Goal: Transaction & Acquisition: Purchase product/service

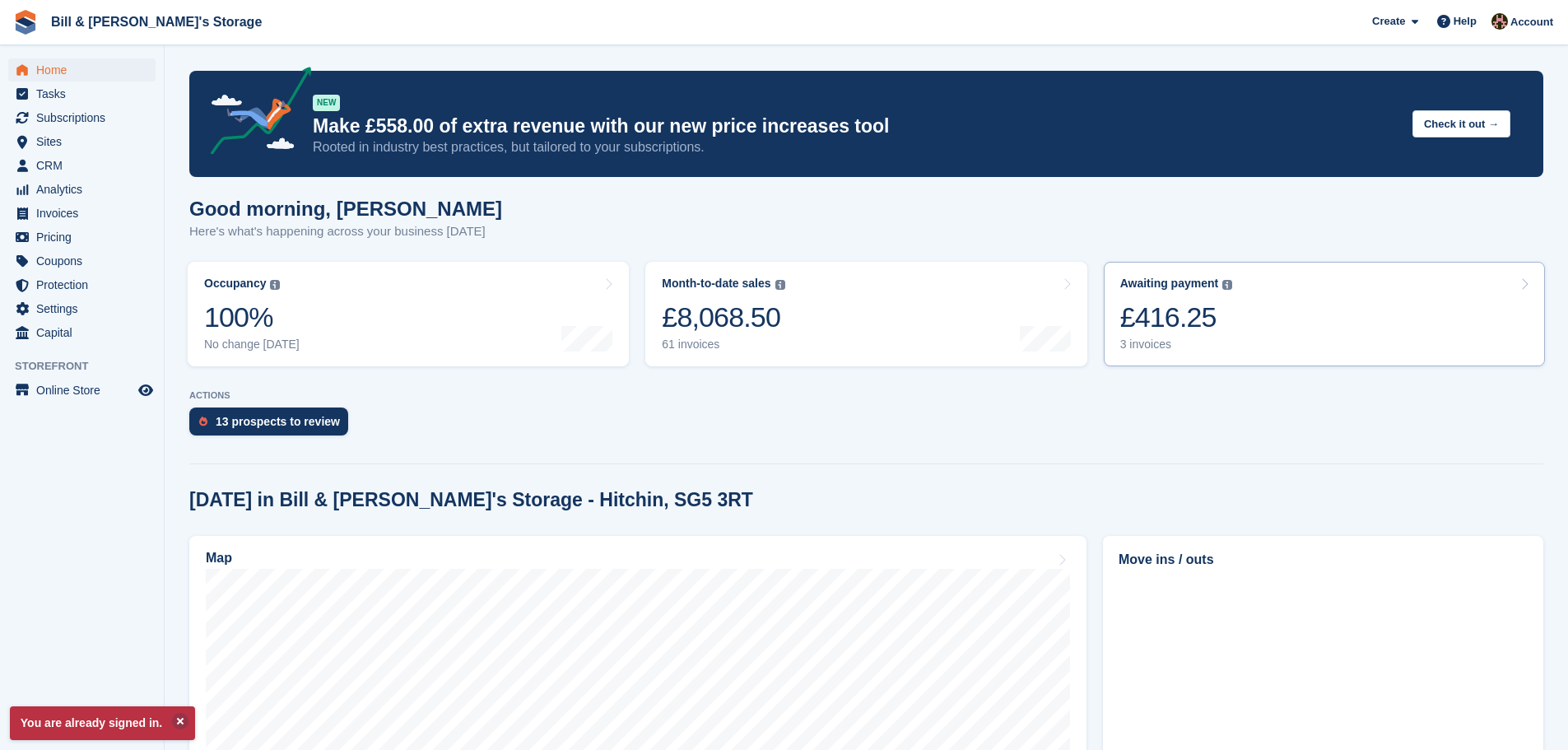
click at [1122, 323] on div "£416.25" at bounding box center [1177, 317] width 112 height 34
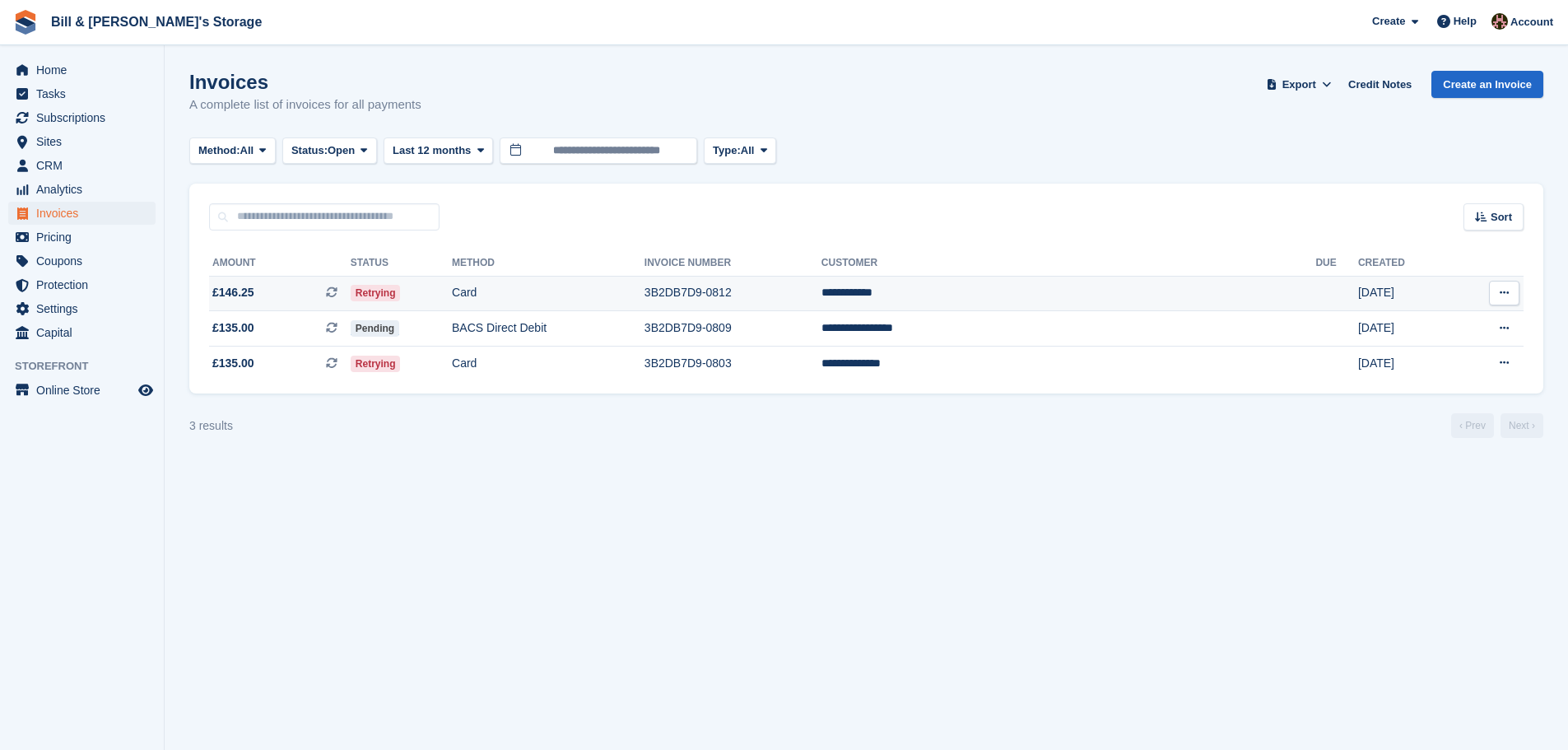
click at [452, 301] on td "Retrying" at bounding box center [401, 294] width 102 height 35
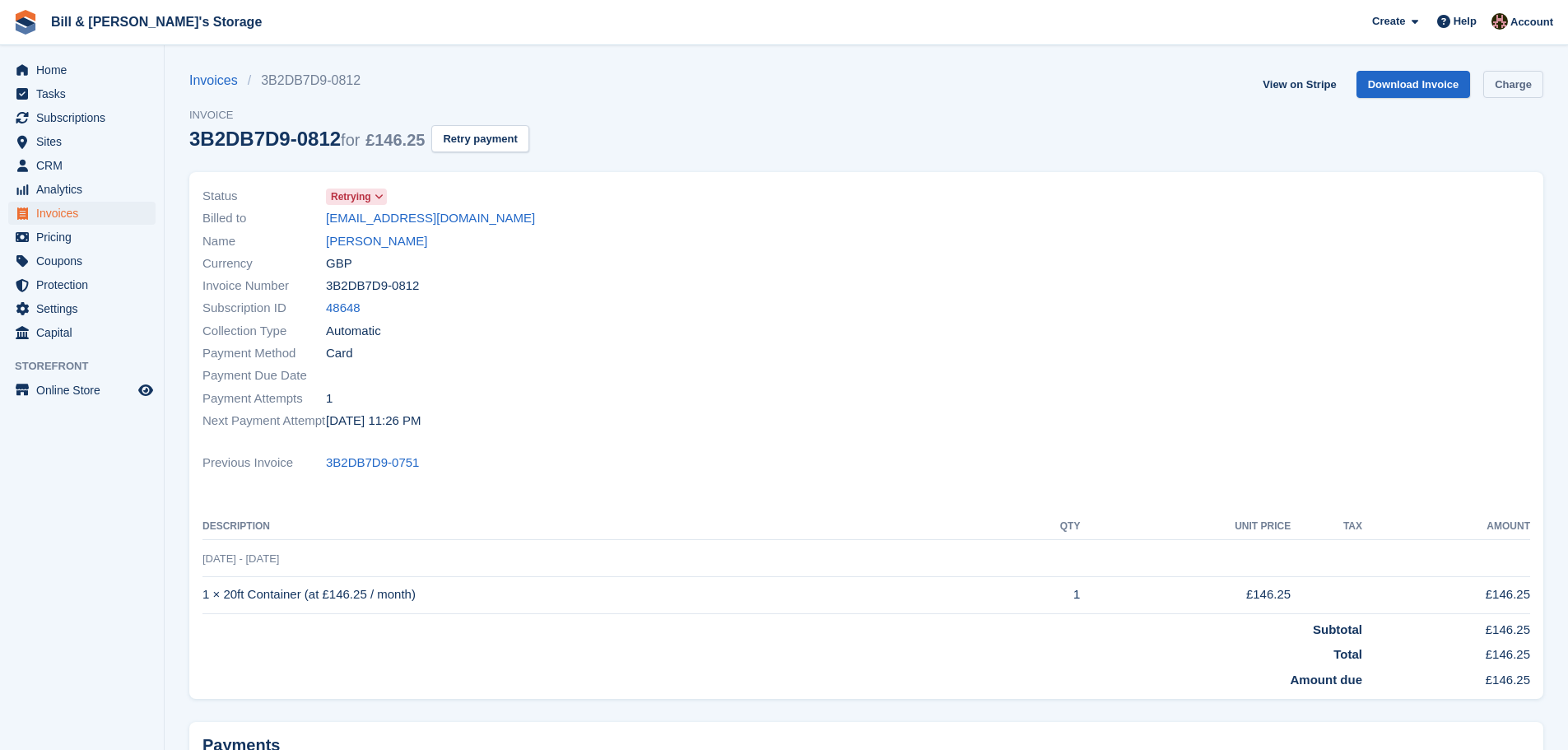
click at [1526, 79] on link "Charge" at bounding box center [1513, 85] width 60 height 28
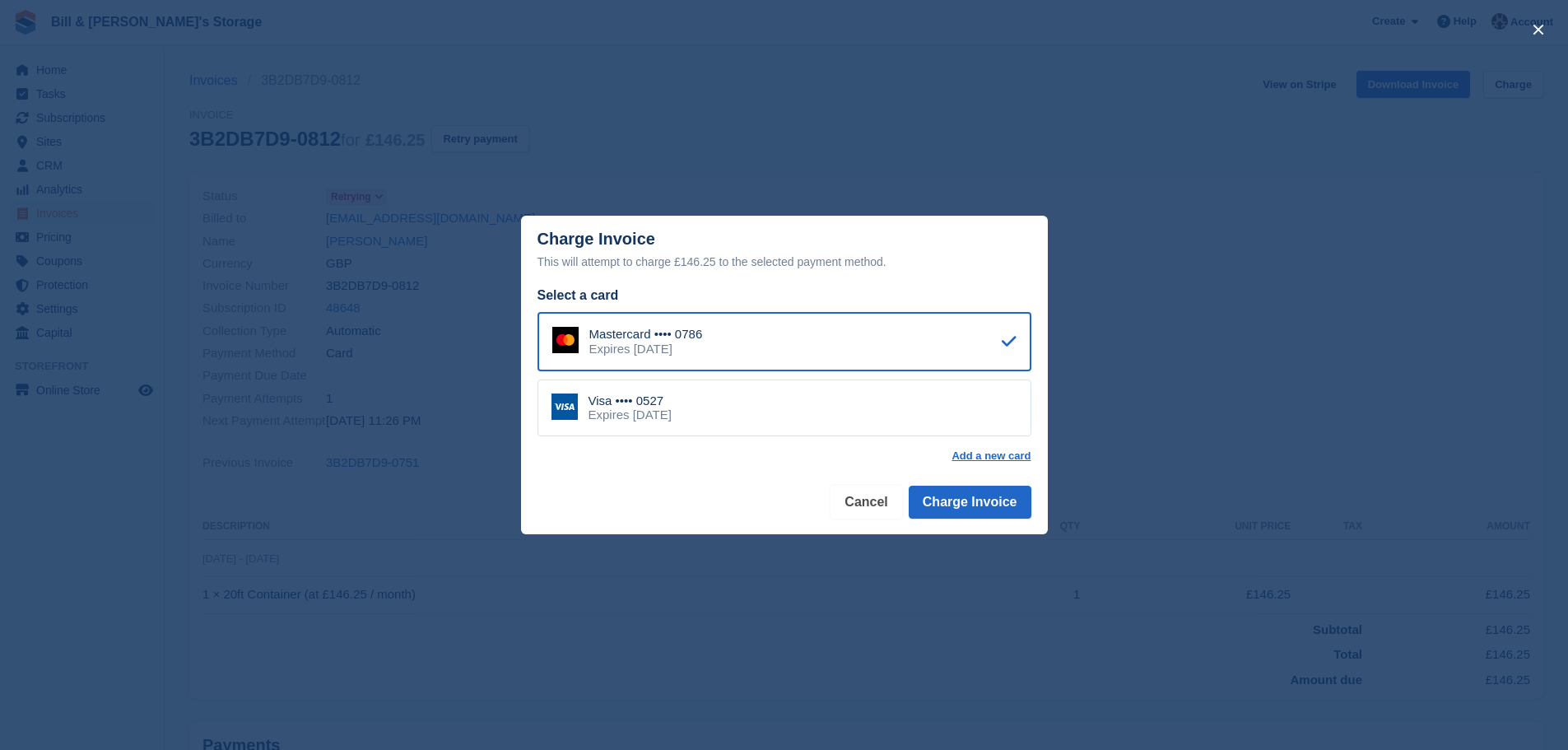
click at [897, 493] on button "Cancel" at bounding box center [866, 502] width 71 height 33
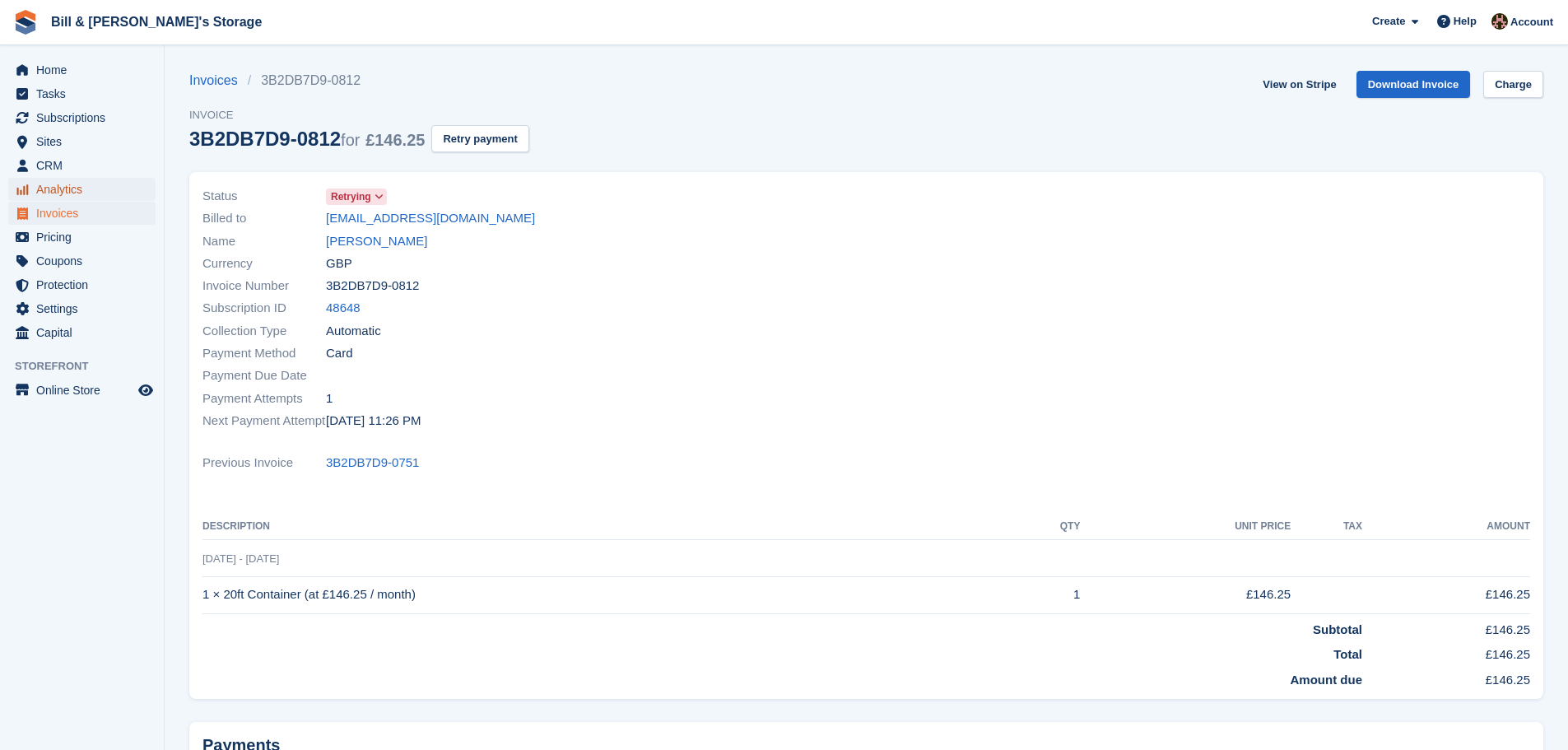
click at [73, 198] on span "Analytics" at bounding box center [86, 188] width 99 height 23
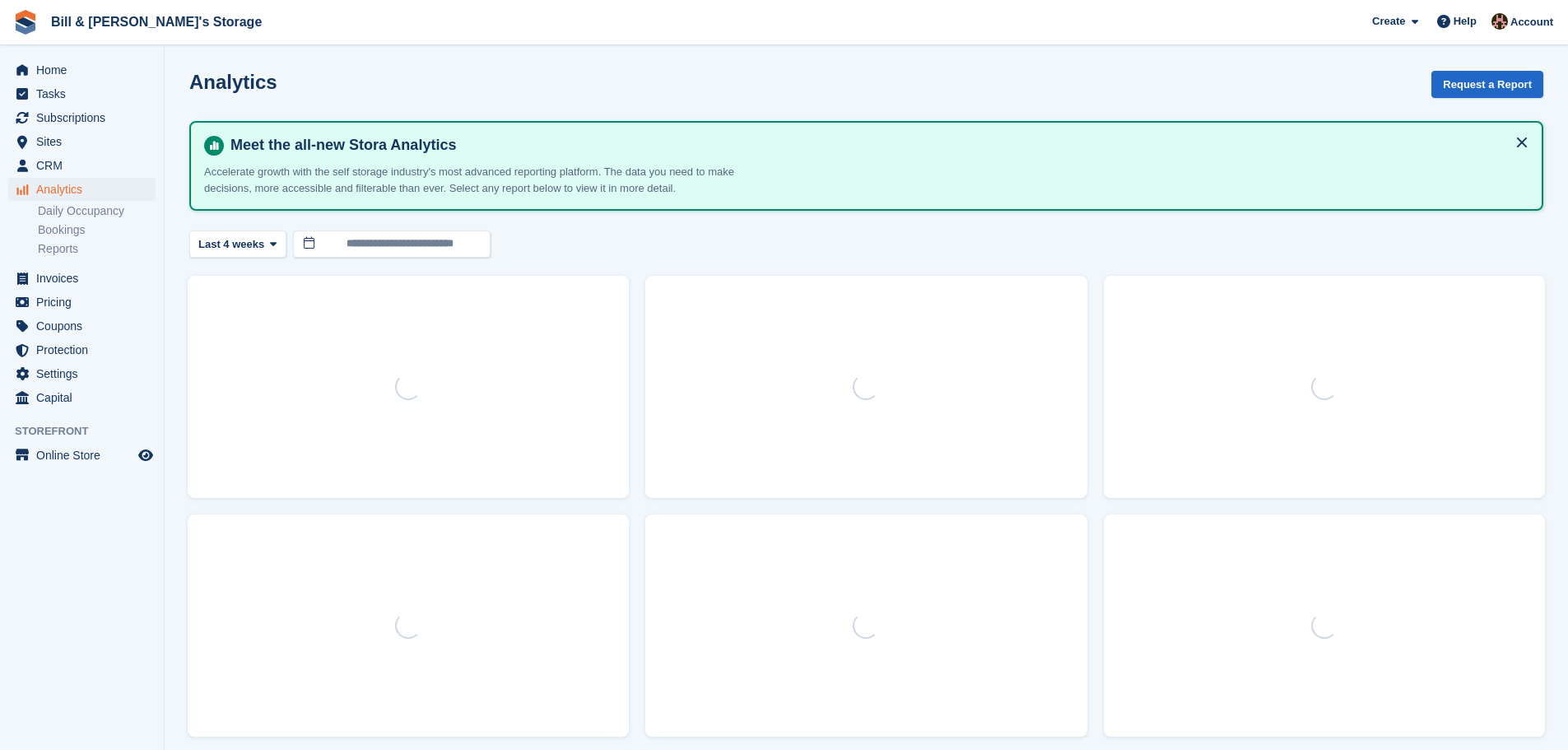
click at [72, 221] on ul "Daily Occupancy Bookings Reports" at bounding box center [101, 231] width 126 height 57
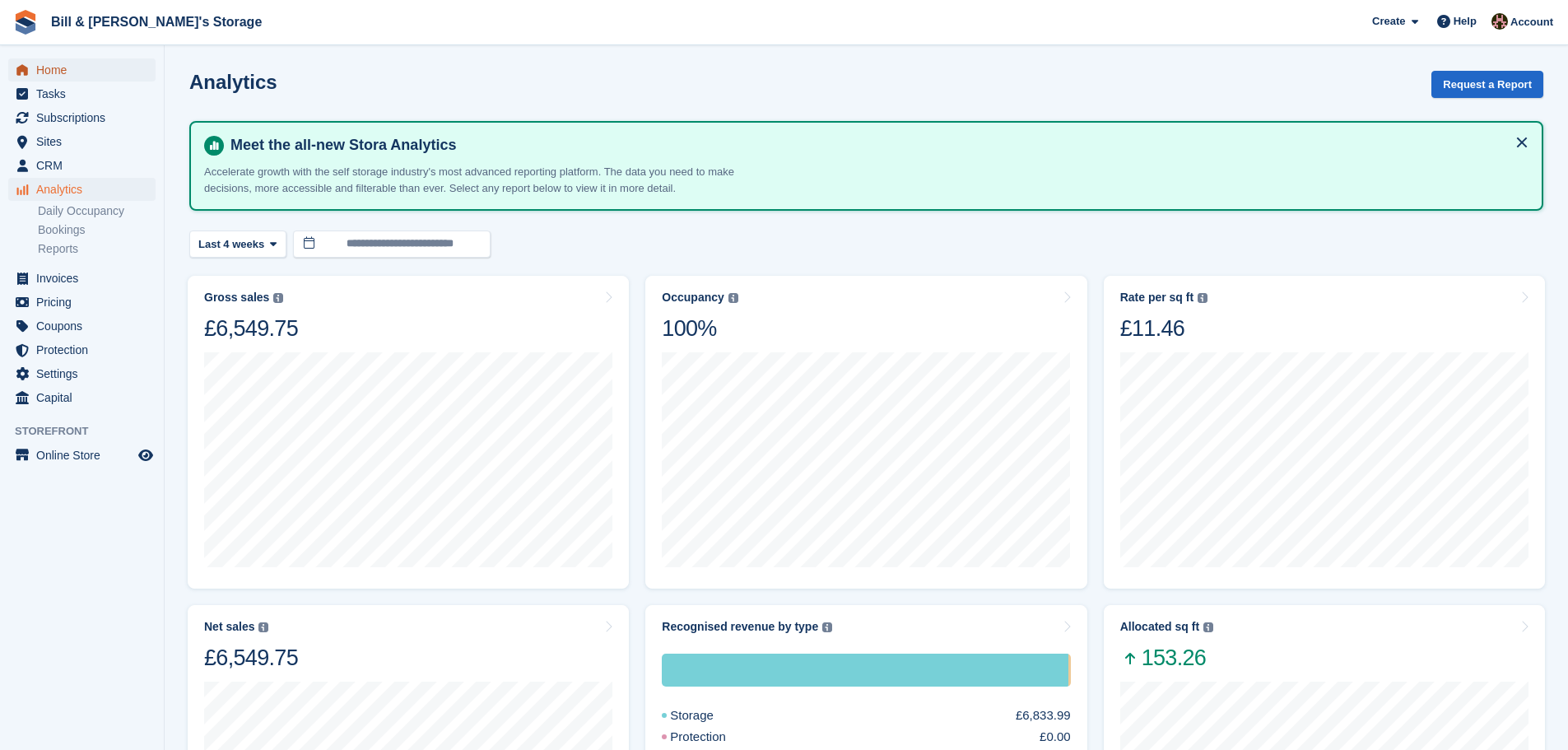
click at [74, 69] on span "Home" at bounding box center [86, 69] width 99 height 23
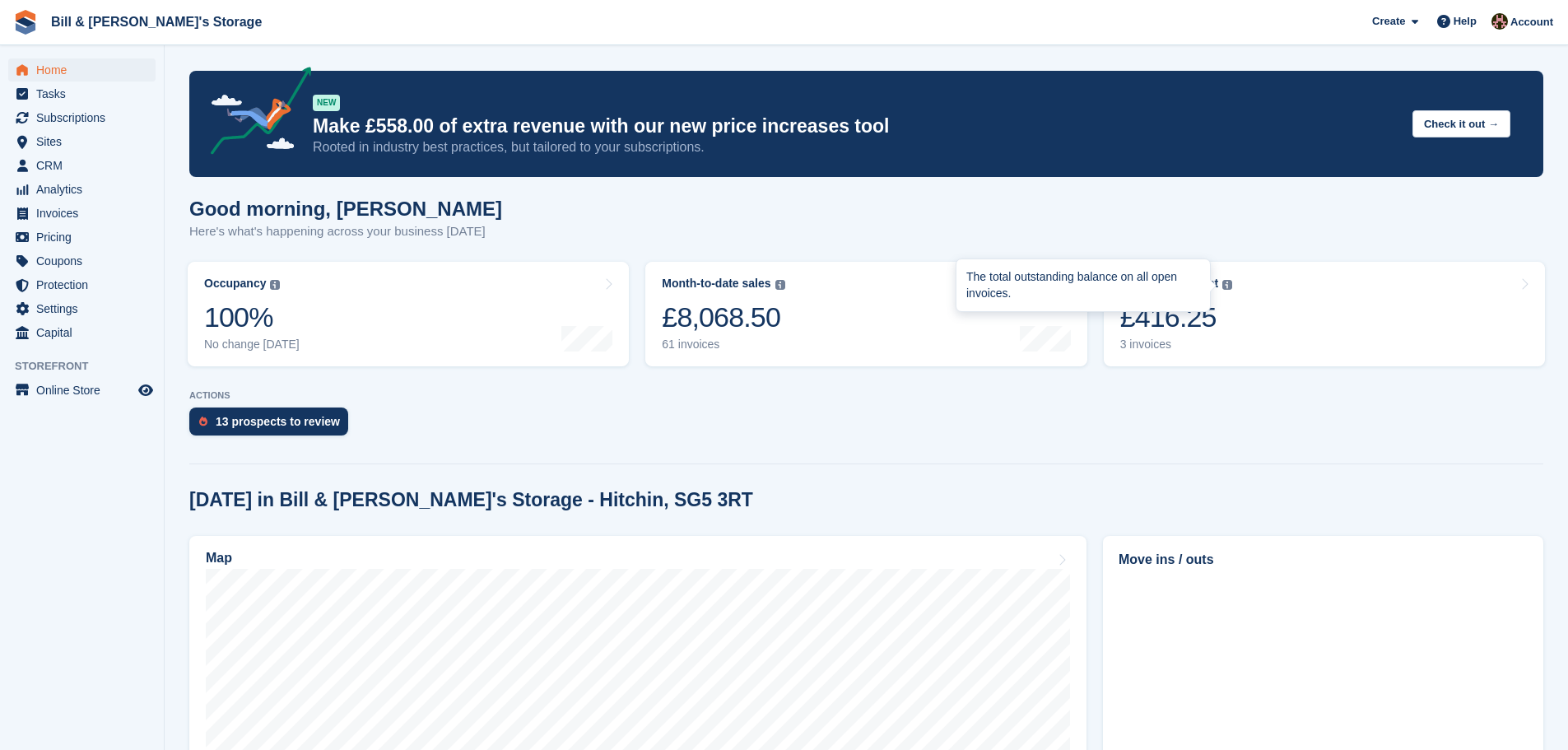
click at [1226, 280] on img at bounding box center [1227, 285] width 10 height 10
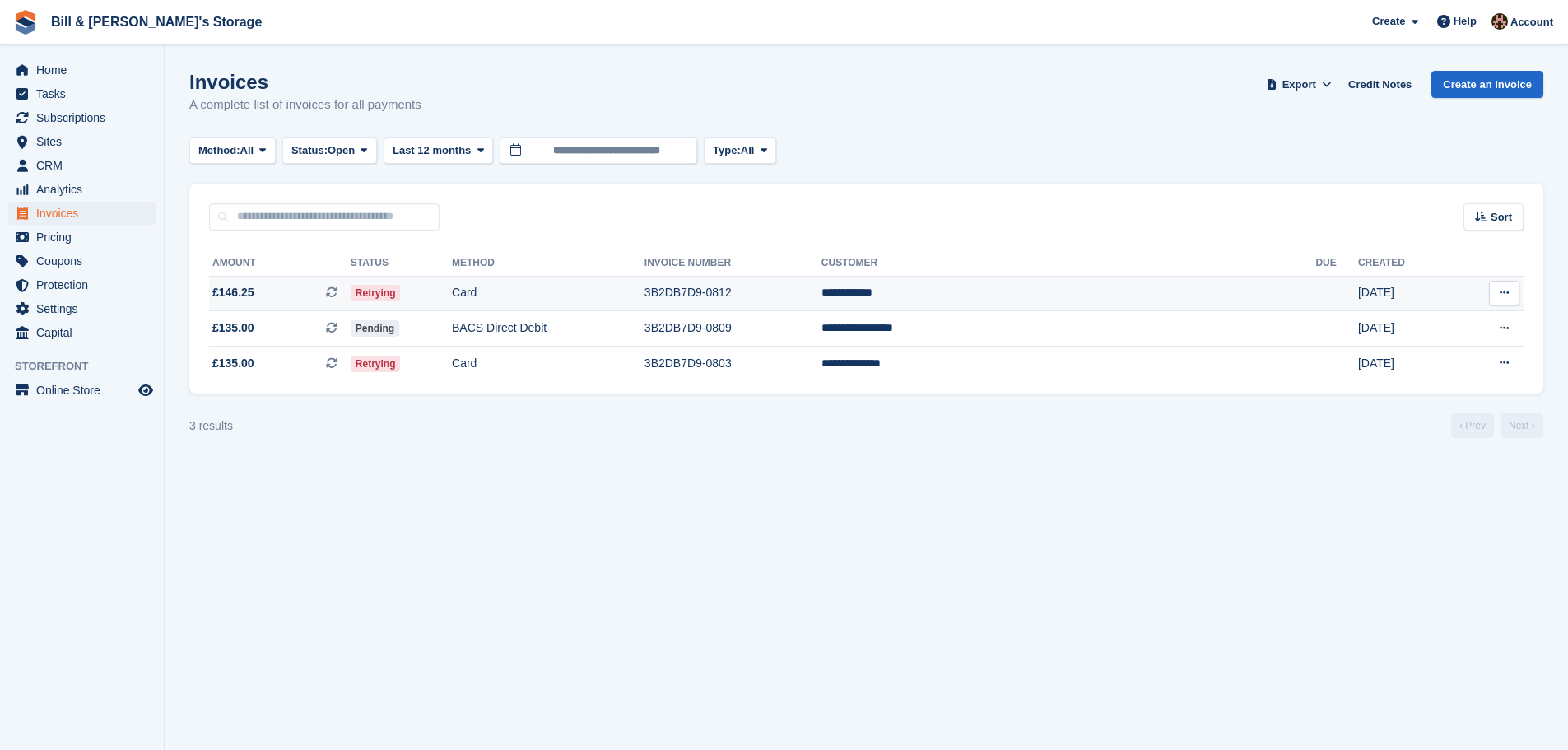
click at [452, 303] on td "Retrying" at bounding box center [401, 294] width 102 height 35
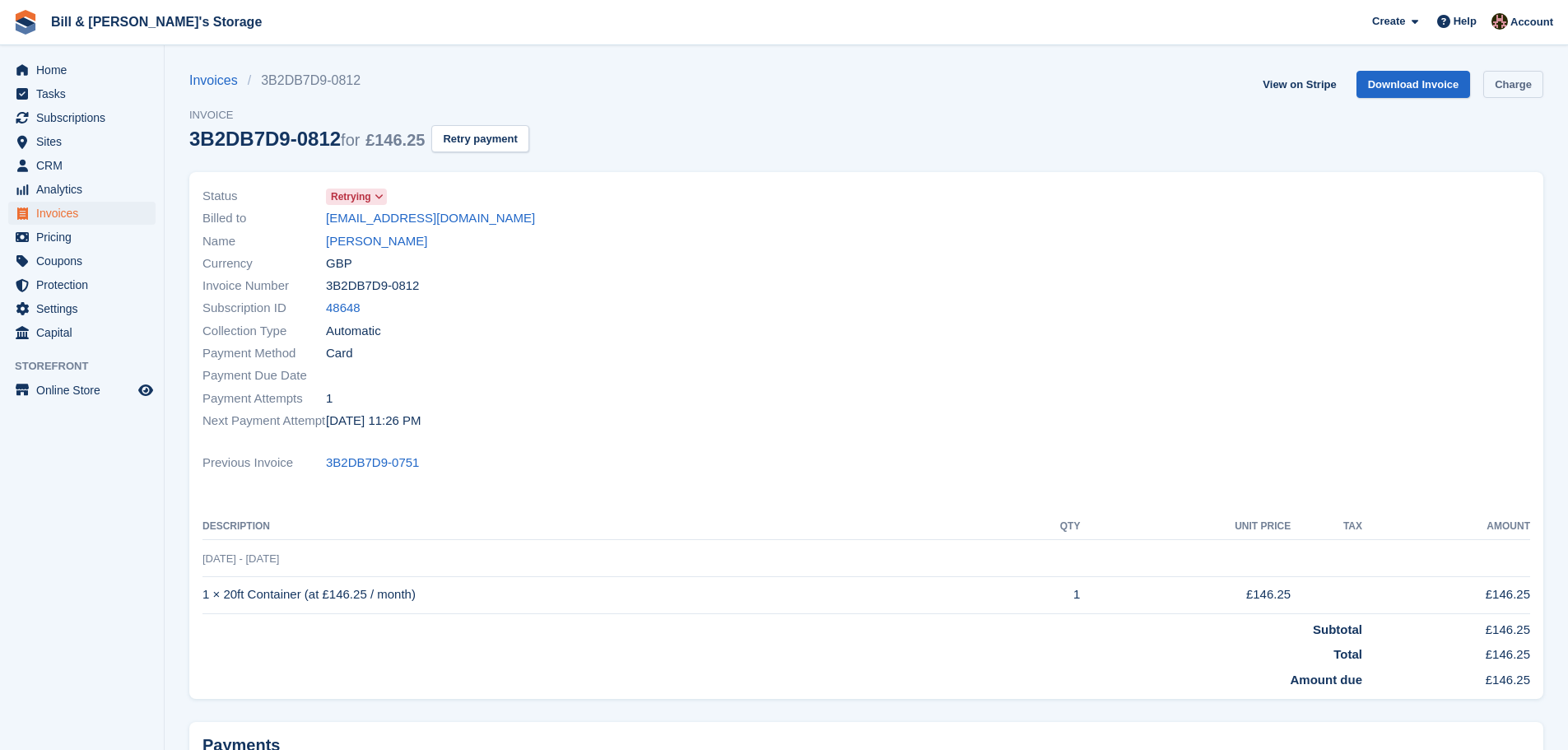
click at [1528, 87] on link "Charge" at bounding box center [1513, 85] width 60 height 28
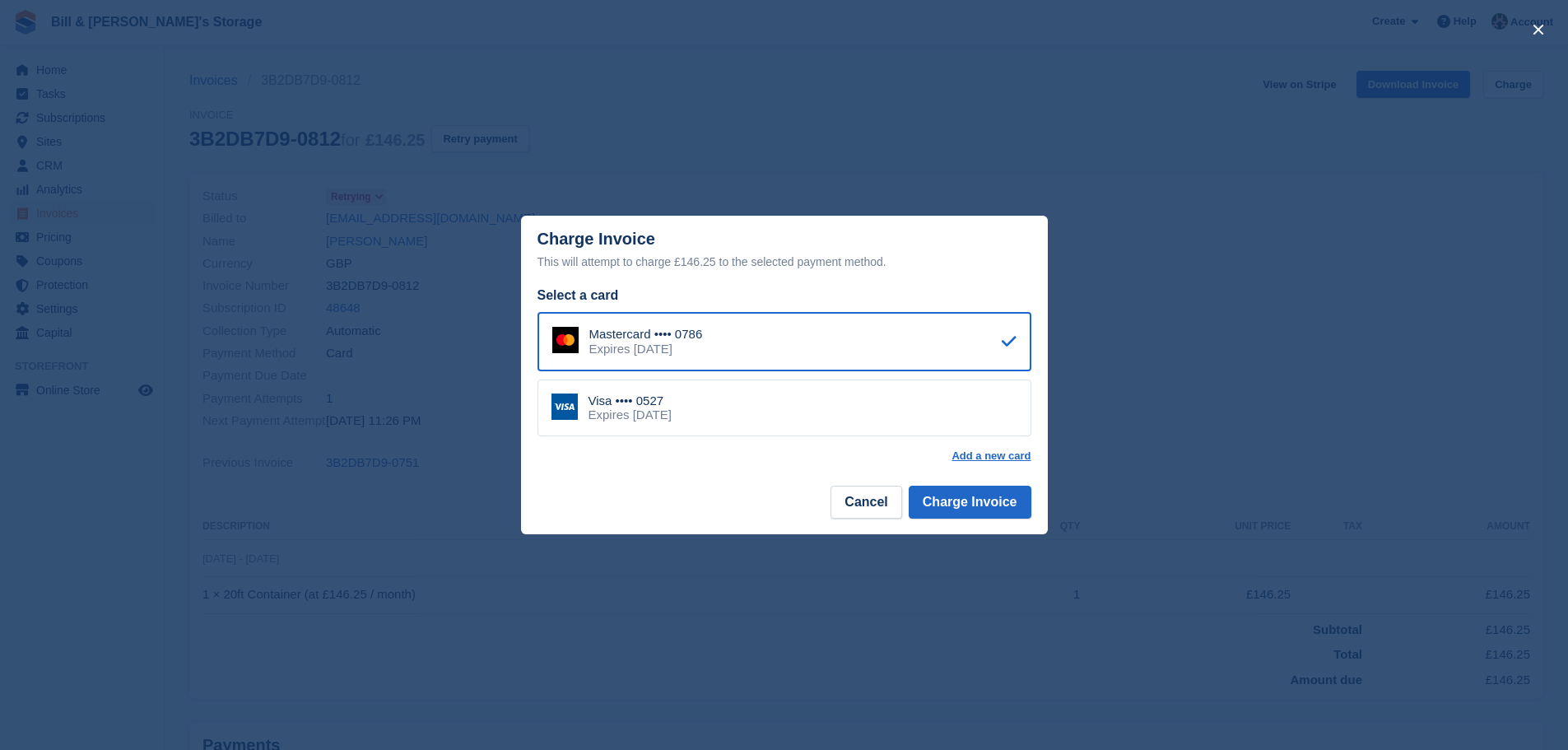
click at [763, 404] on div "Visa •••• 0527 Expires August 2026" at bounding box center [784, 408] width 494 height 57
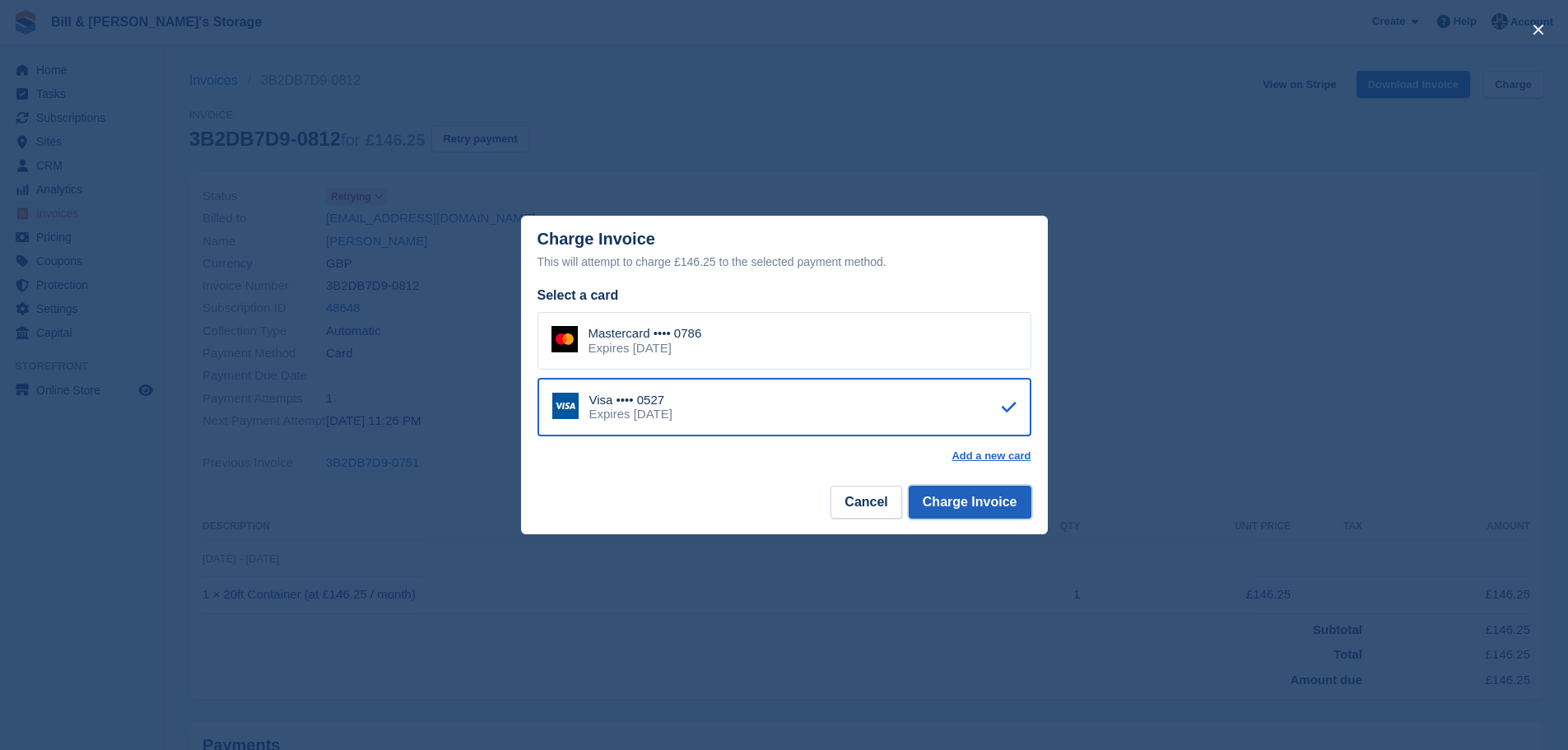
click at [957, 504] on button "Charge Invoice" at bounding box center [970, 502] width 122 height 33
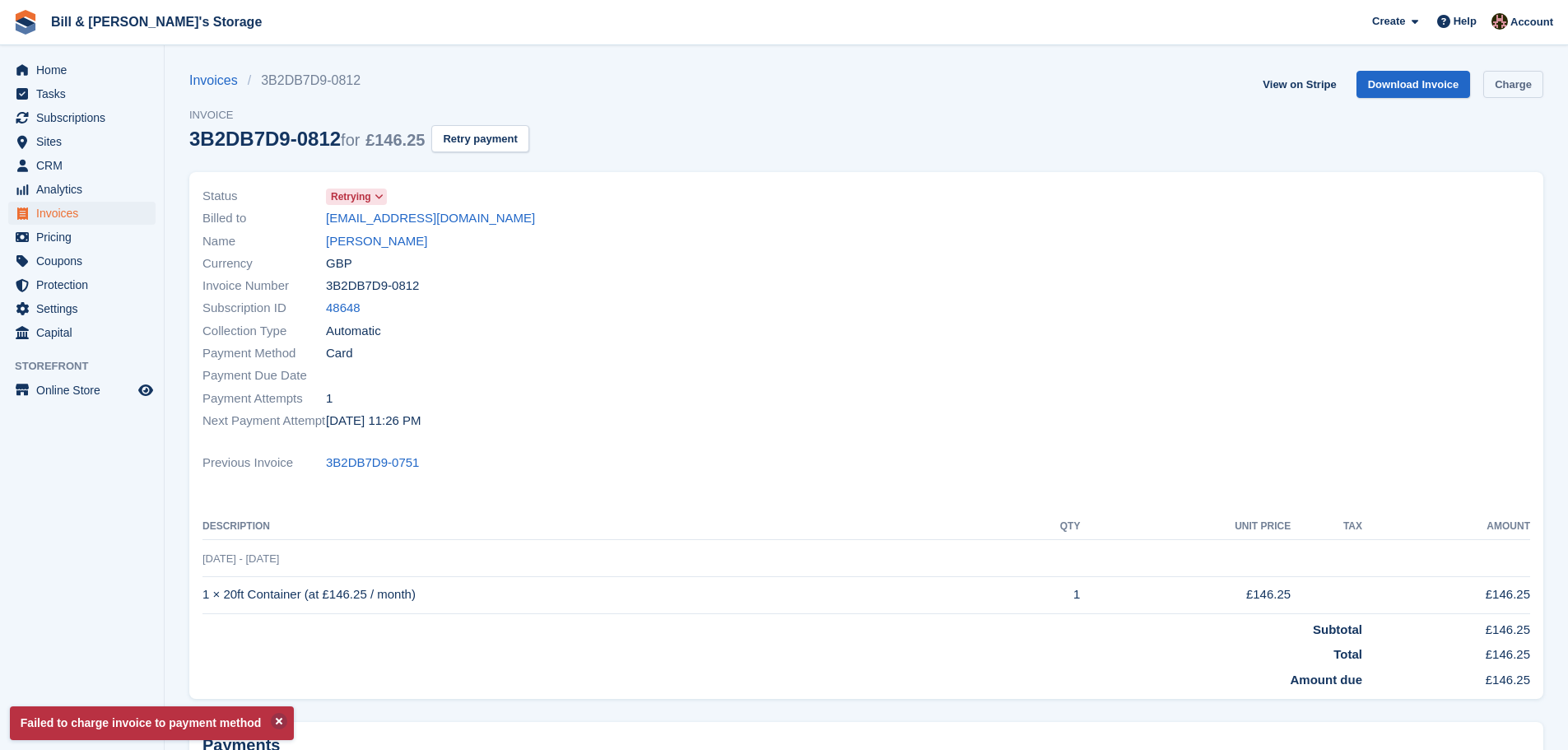
click at [1503, 78] on link "Charge" at bounding box center [1513, 85] width 60 height 28
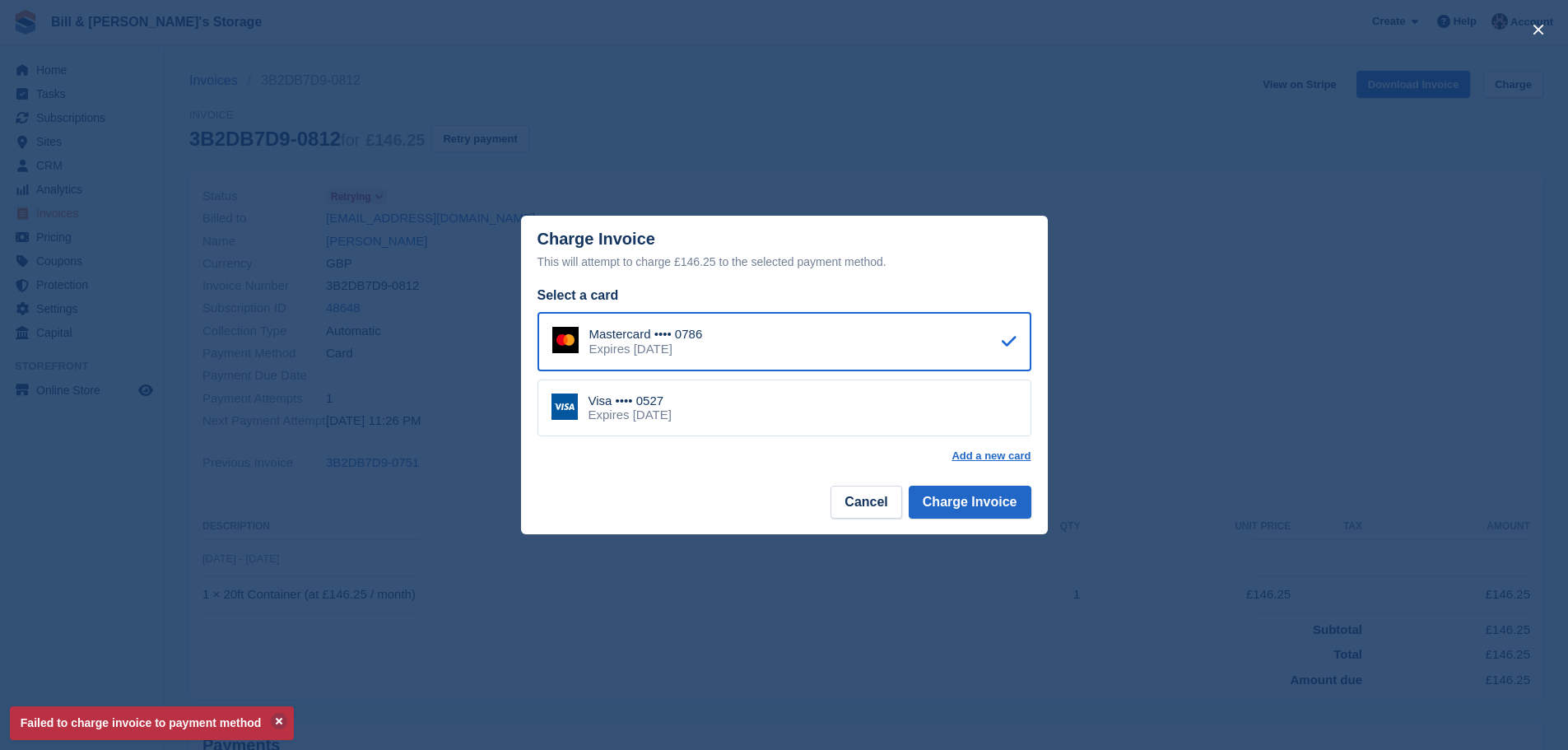
click at [736, 391] on div "Visa •••• 0527 Expires August 2026" at bounding box center [784, 408] width 494 height 57
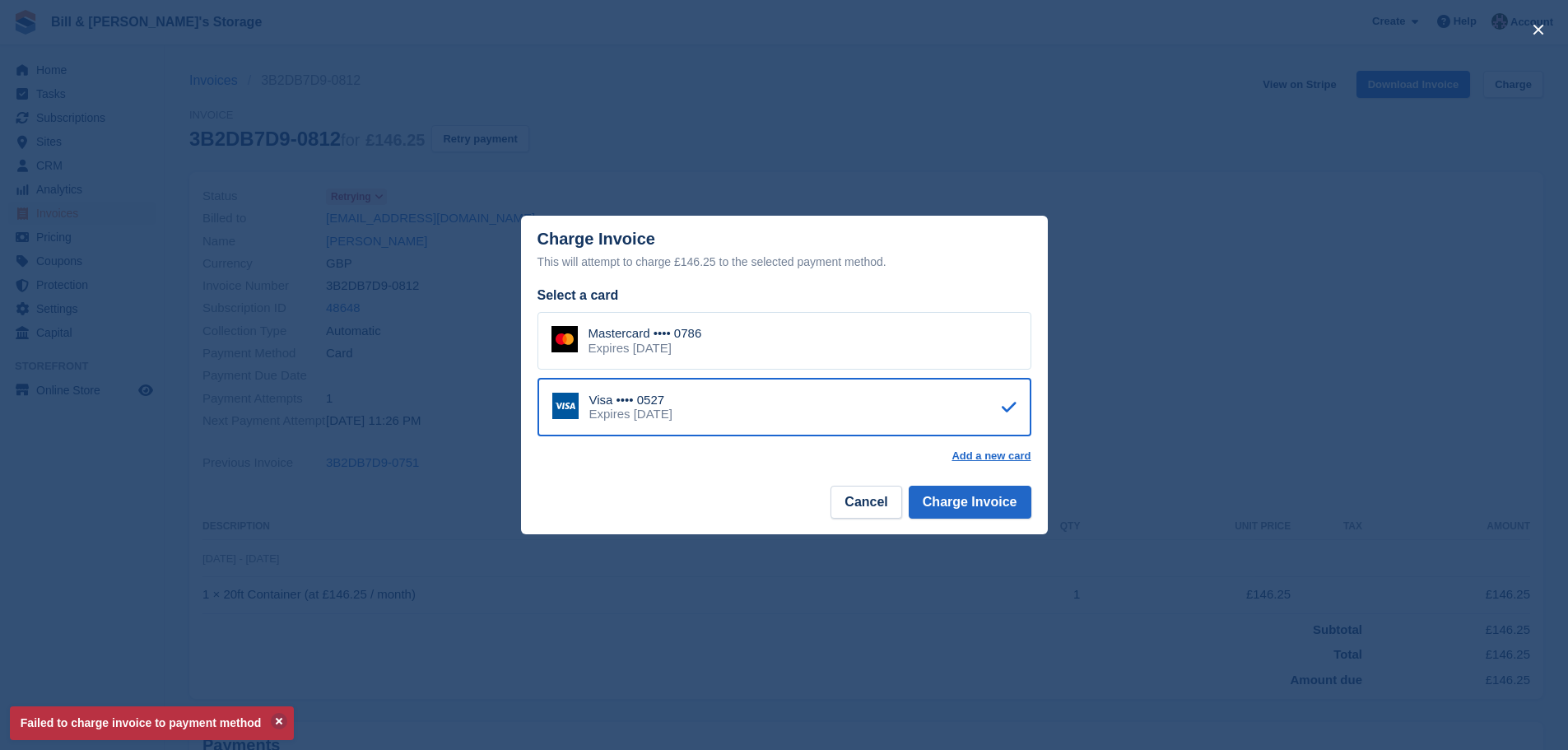
click at [758, 359] on div "Mastercard •••• 0786 Expires July 2026" at bounding box center [784, 341] width 494 height 57
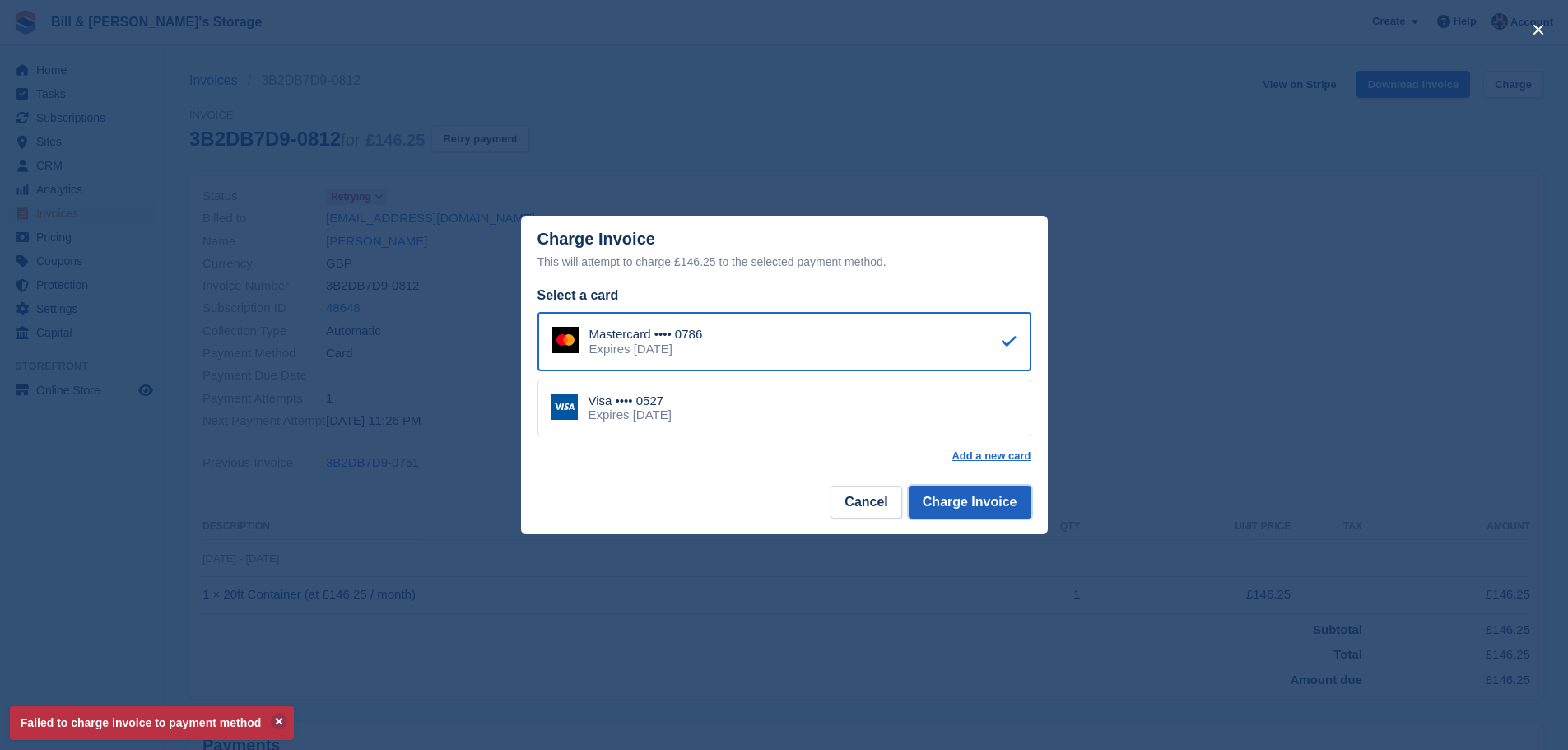
click at [951, 505] on button "Charge Invoice" at bounding box center [970, 502] width 122 height 33
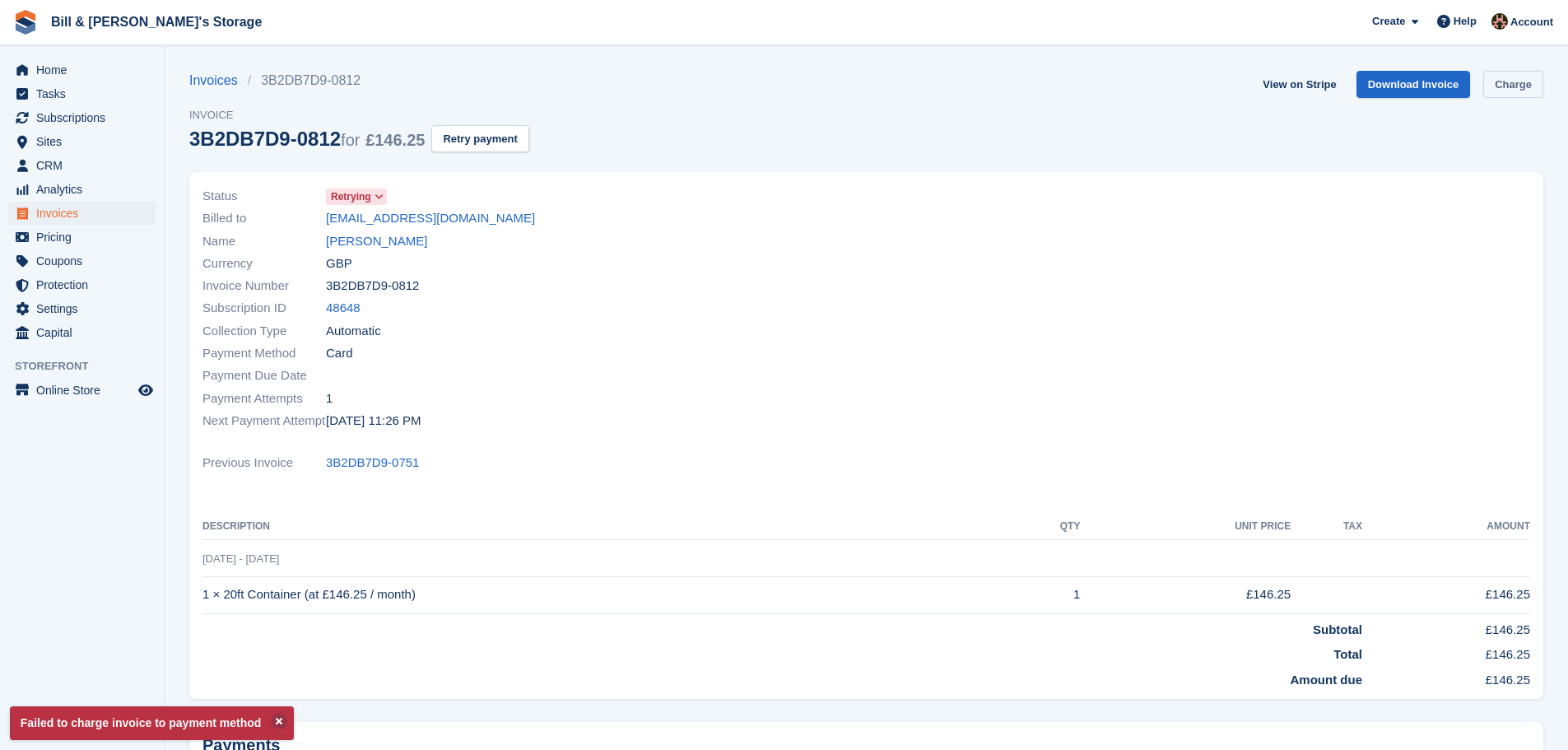
click at [1489, 97] on link "Charge" at bounding box center [1513, 85] width 60 height 28
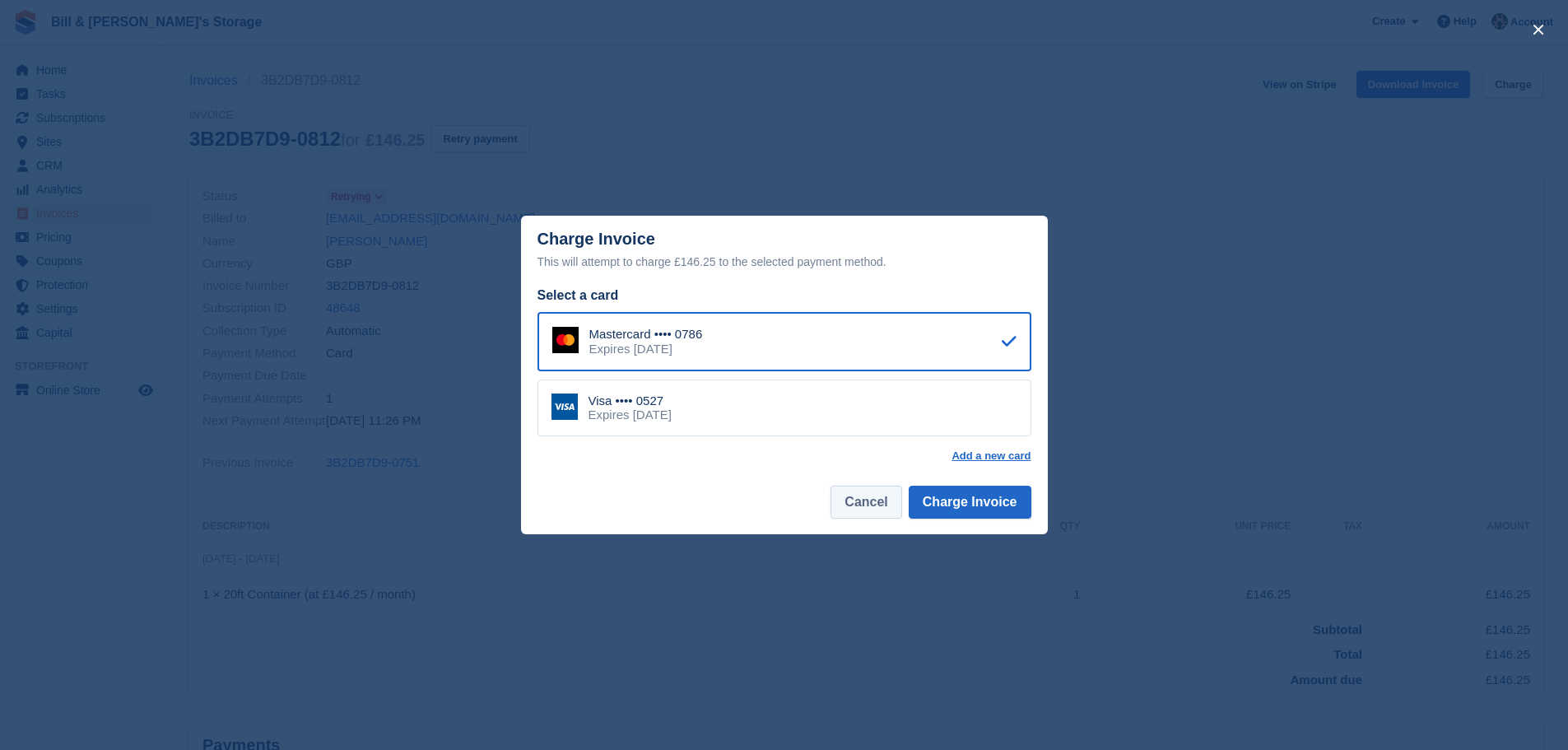
click at [892, 499] on button "Cancel" at bounding box center [866, 502] width 71 height 33
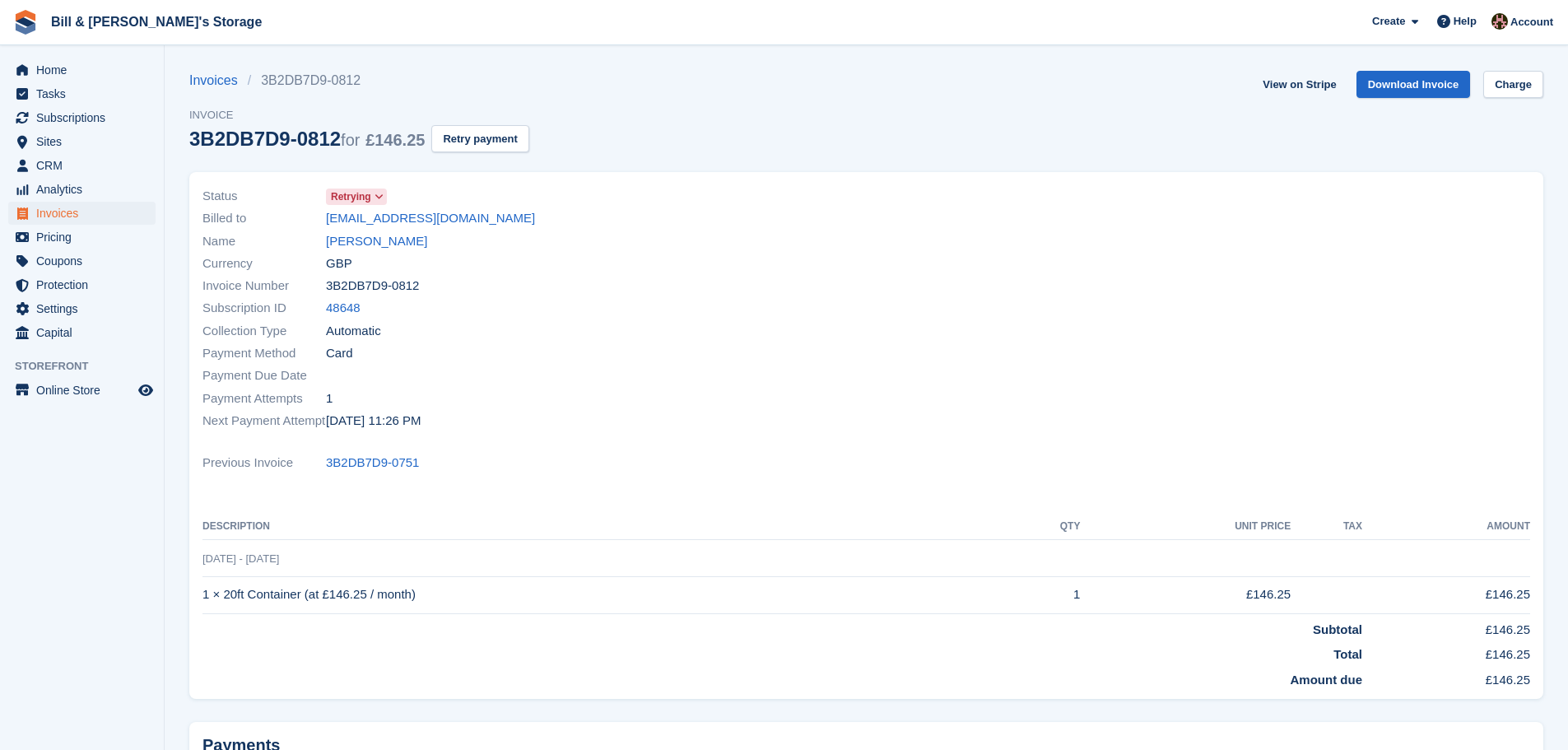
click at [359, 144] on span "for" at bounding box center [350, 140] width 19 height 18
click at [706, 423] on div "Next Payment Attempt 2 Sep, 11:26 PM" at bounding box center [529, 420] width 654 height 23
click at [90, 78] on span "Home" at bounding box center [86, 69] width 99 height 23
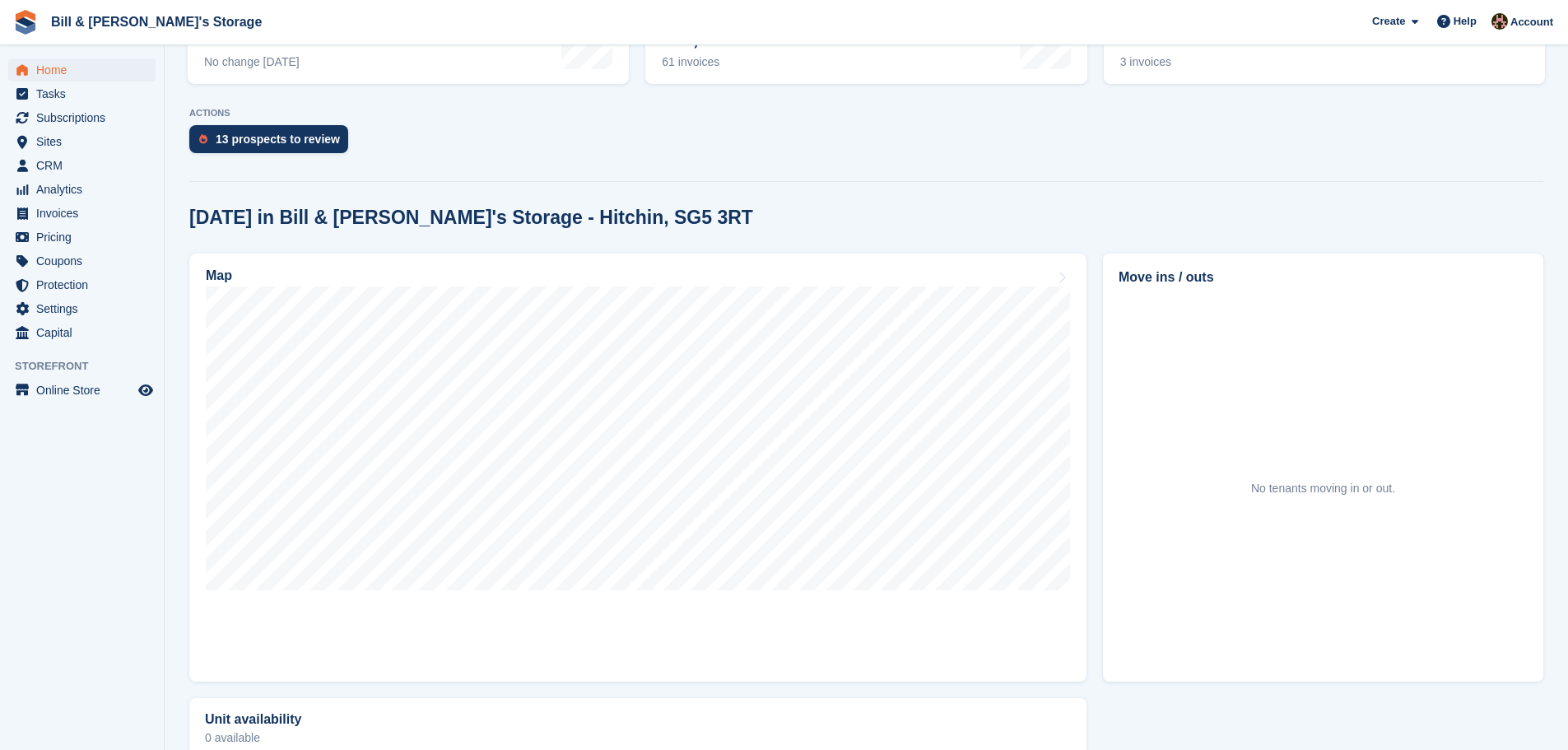
scroll to position [412, 0]
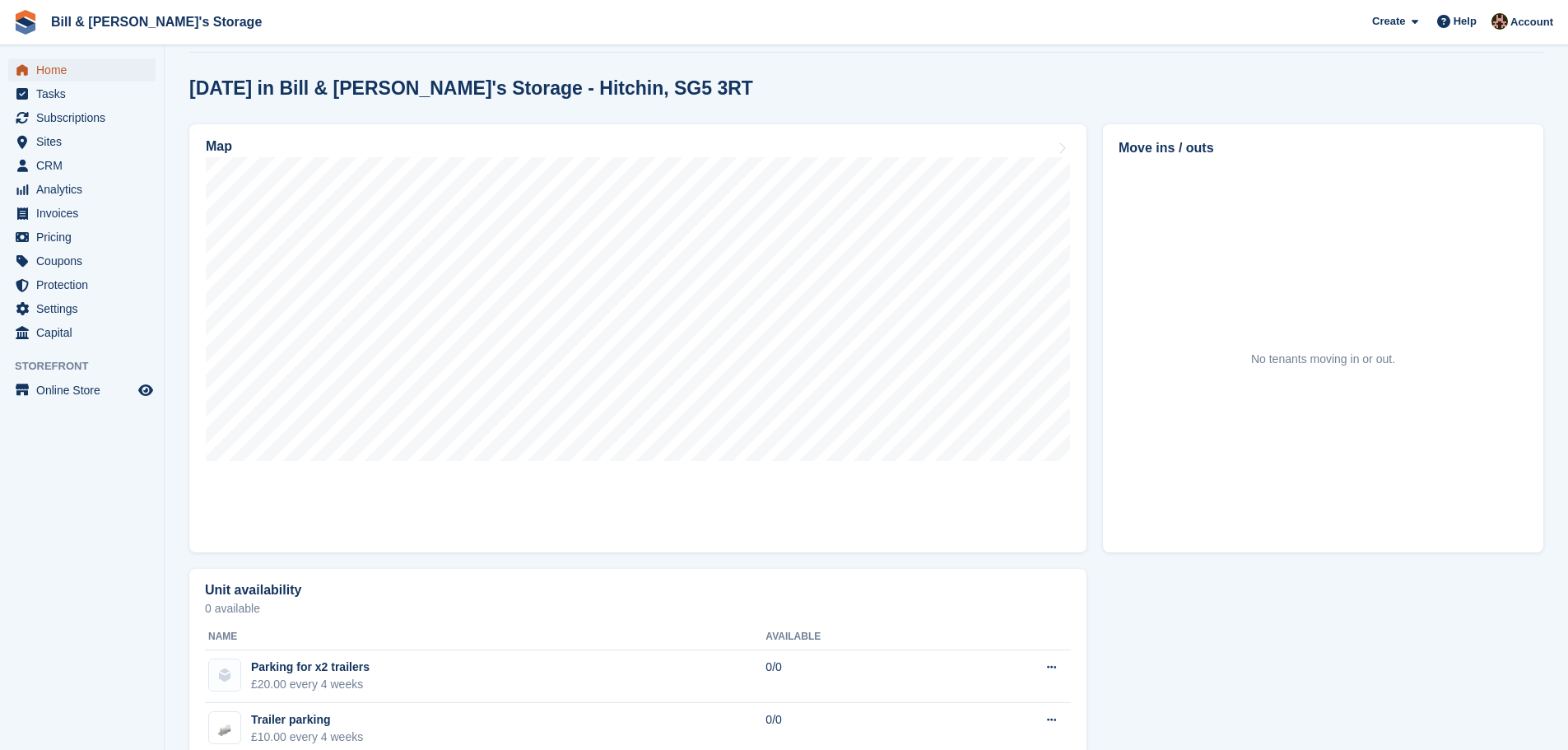
click at [117, 66] on span "Home" at bounding box center [86, 69] width 99 height 23
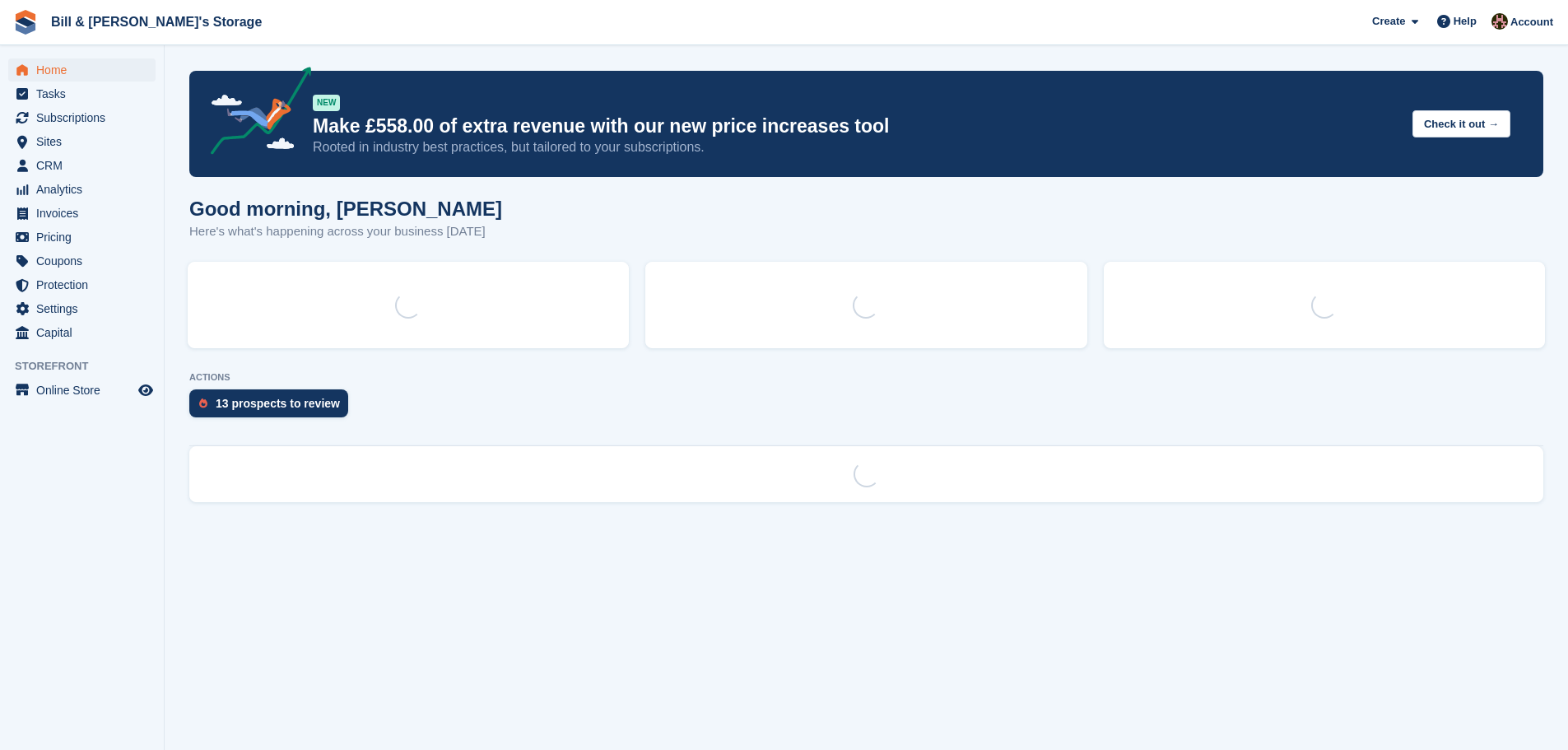
scroll to position [0, 0]
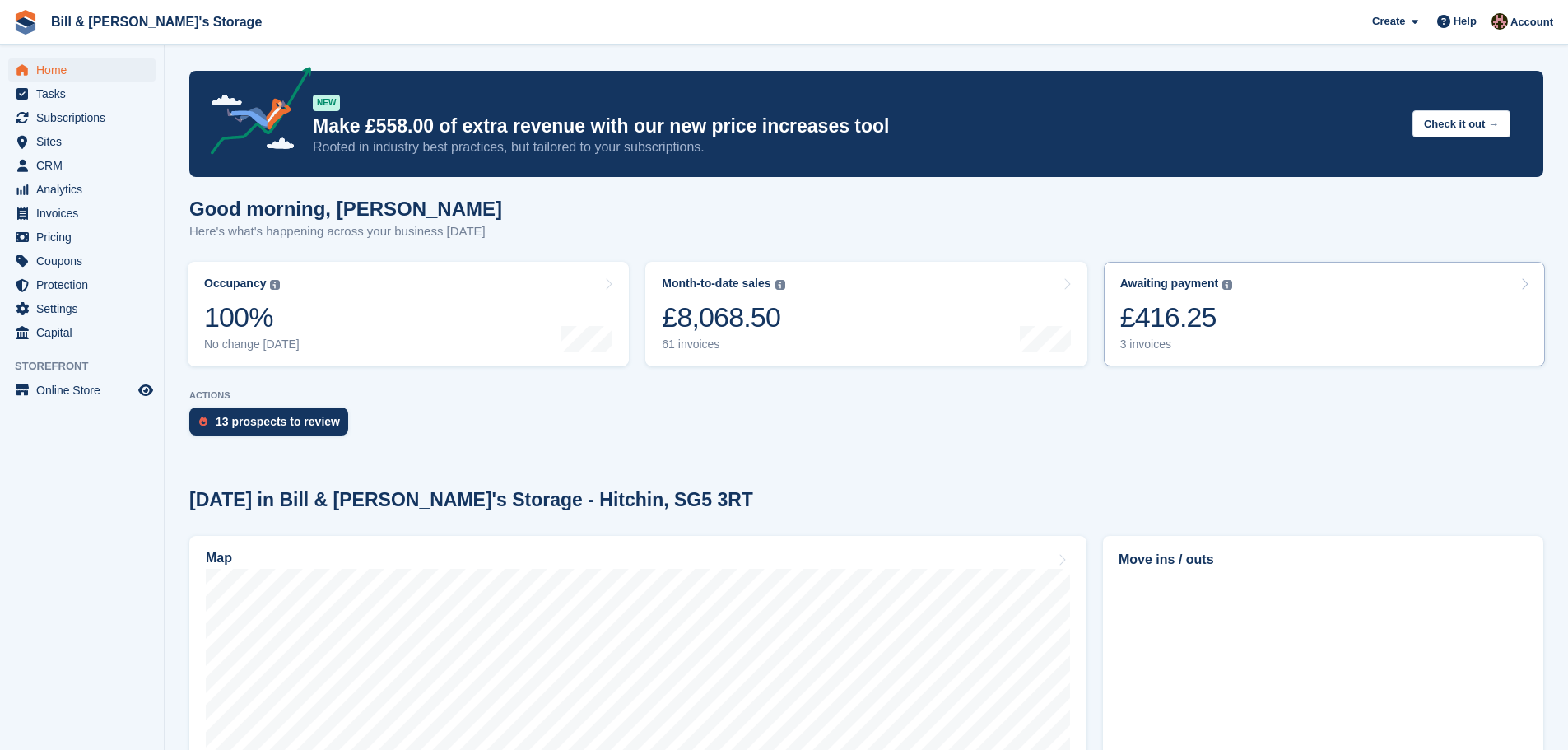
click at [1303, 295] on link "Awaiting payment The total outstanding balance on all open invoices. £416.25 3 …" at bounding box center [1325, 314] width 442 height 104
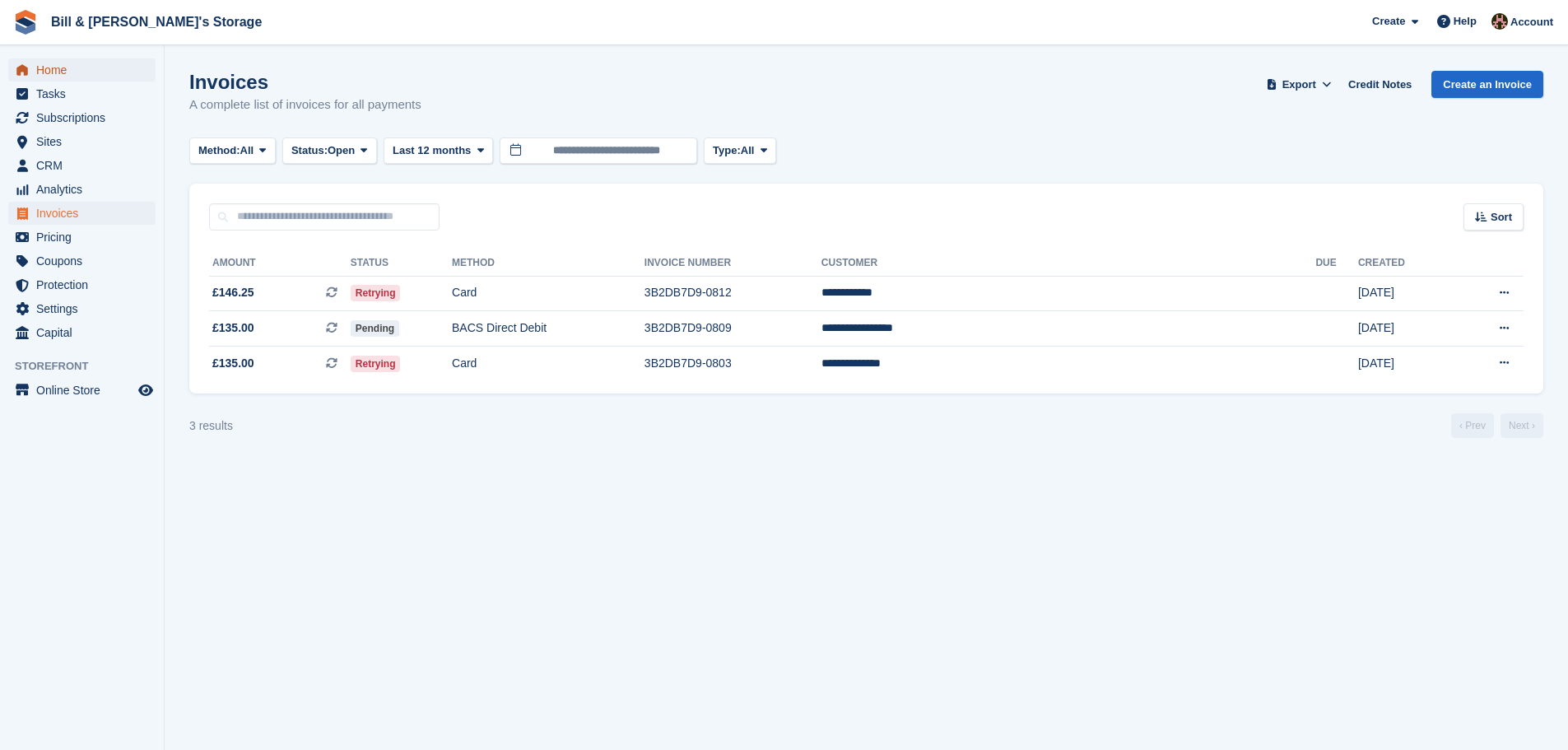
click at [30, 78] on span "menu" at bounding box center [23, 70] width 20 height 20
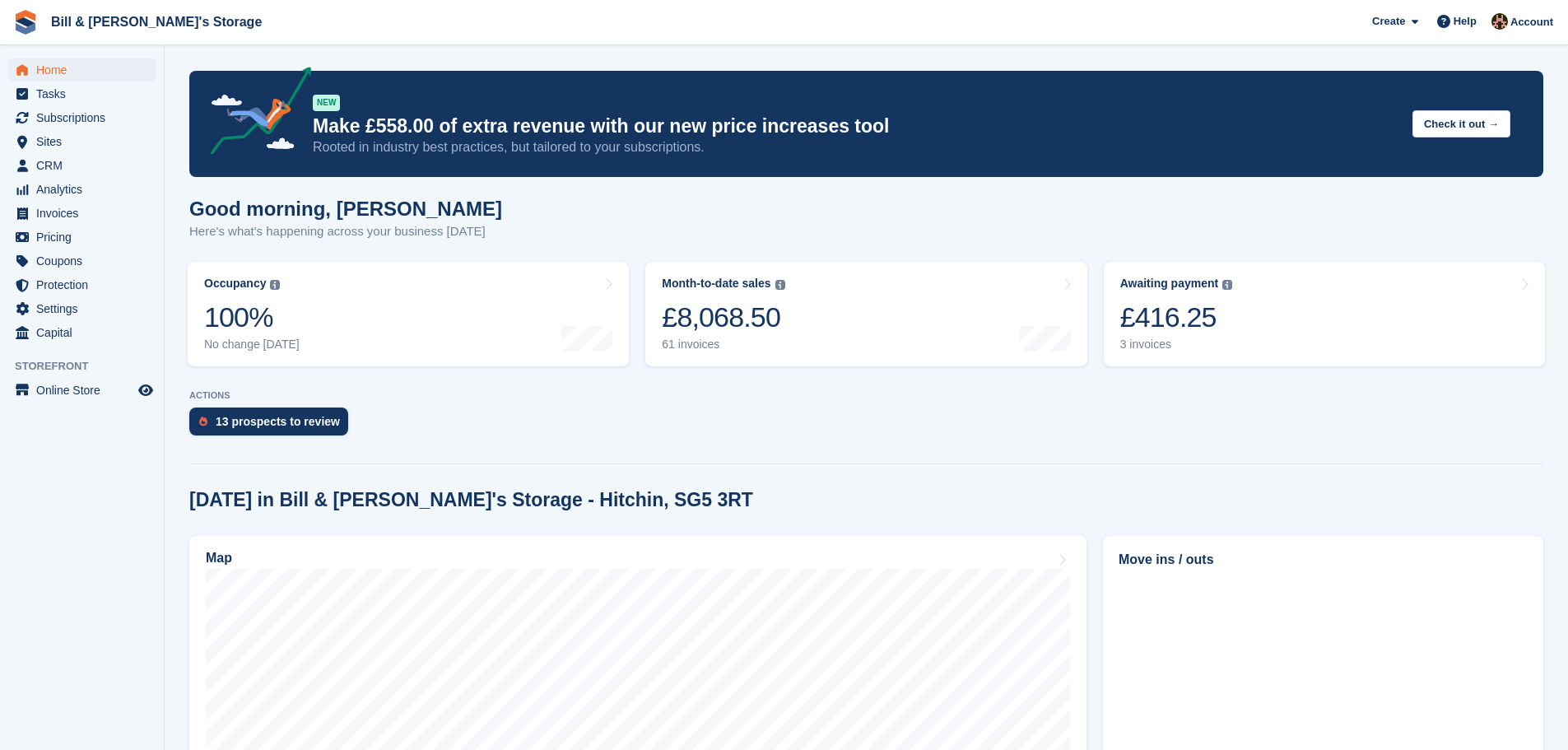
click at [1428, 258] on turbo-frame "Awaiting payment The total outstanding balance on all open invoices. £416.25 3 …" at bounding box center [1325, 313] width 457 height 121
click at [1426, 273] on link "Awaiting payment The total outstanding balance on all open invoices. £416.25 3 …" at bounding box center [1325, 314] width 442 height 104
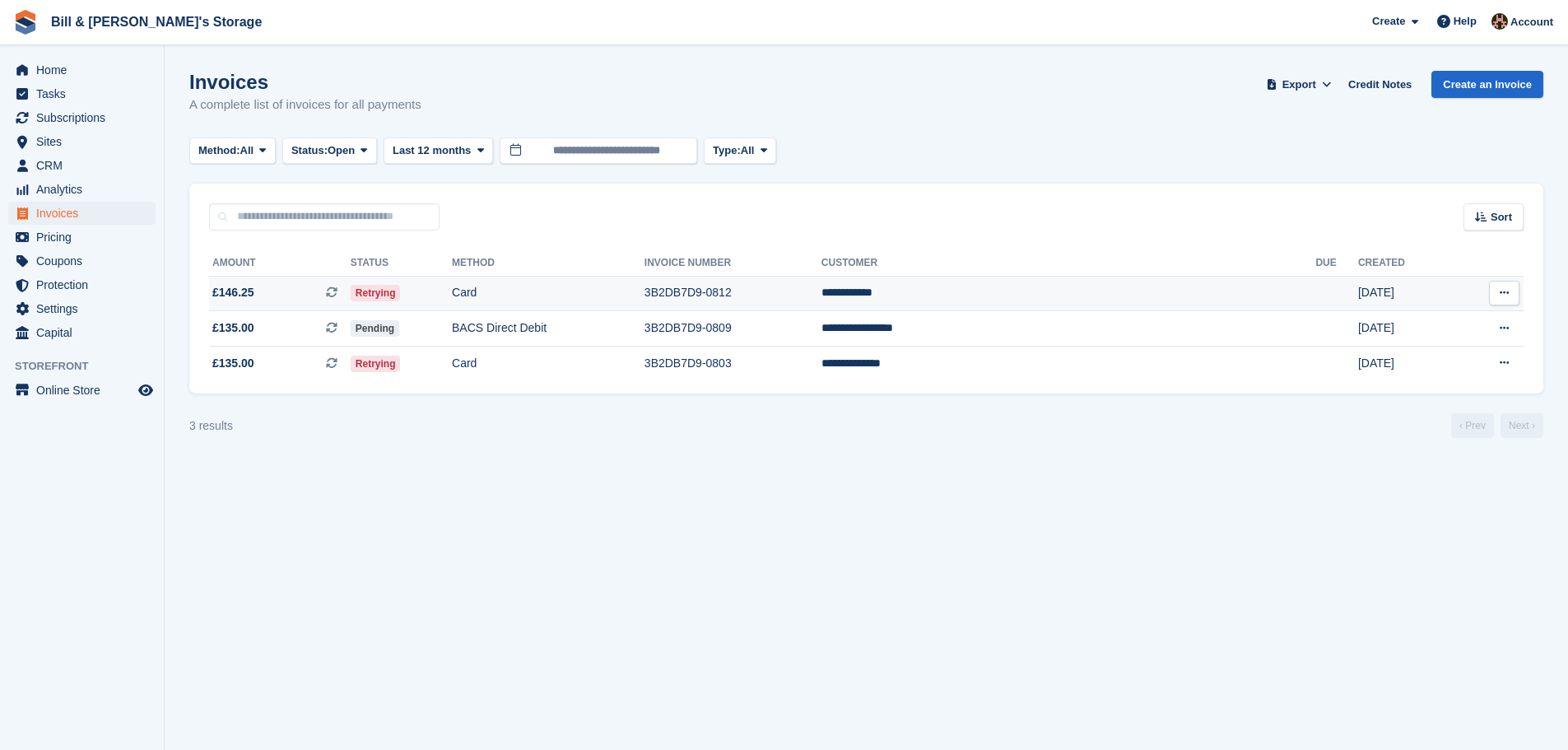
click at [822, 305] on td "3B2DB7D9-0812" at bounding box center [733, 294] width 177 height 35
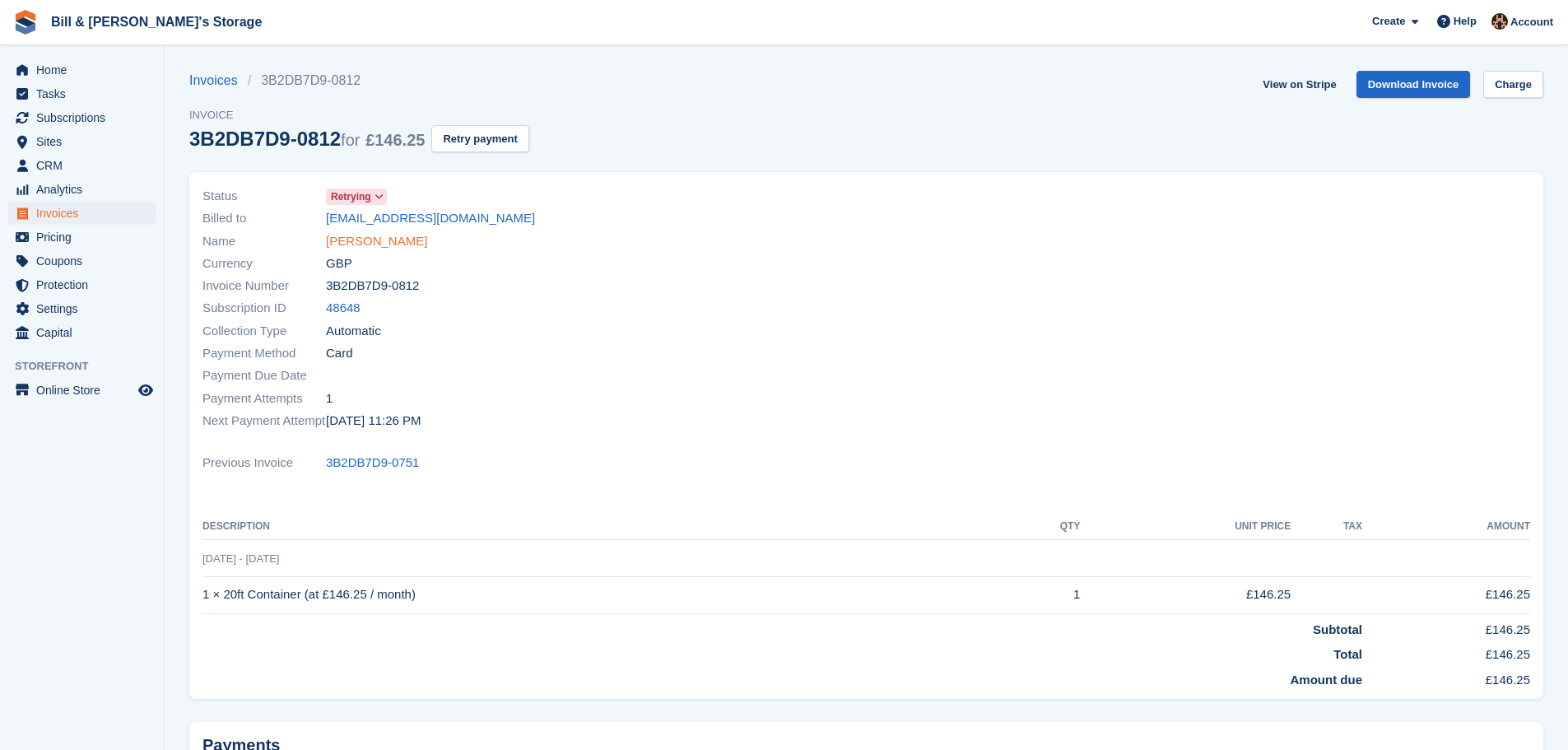
click at [392, 239] on link "Thomas Clark" at bounding box center [376, 241] width 102 height 19
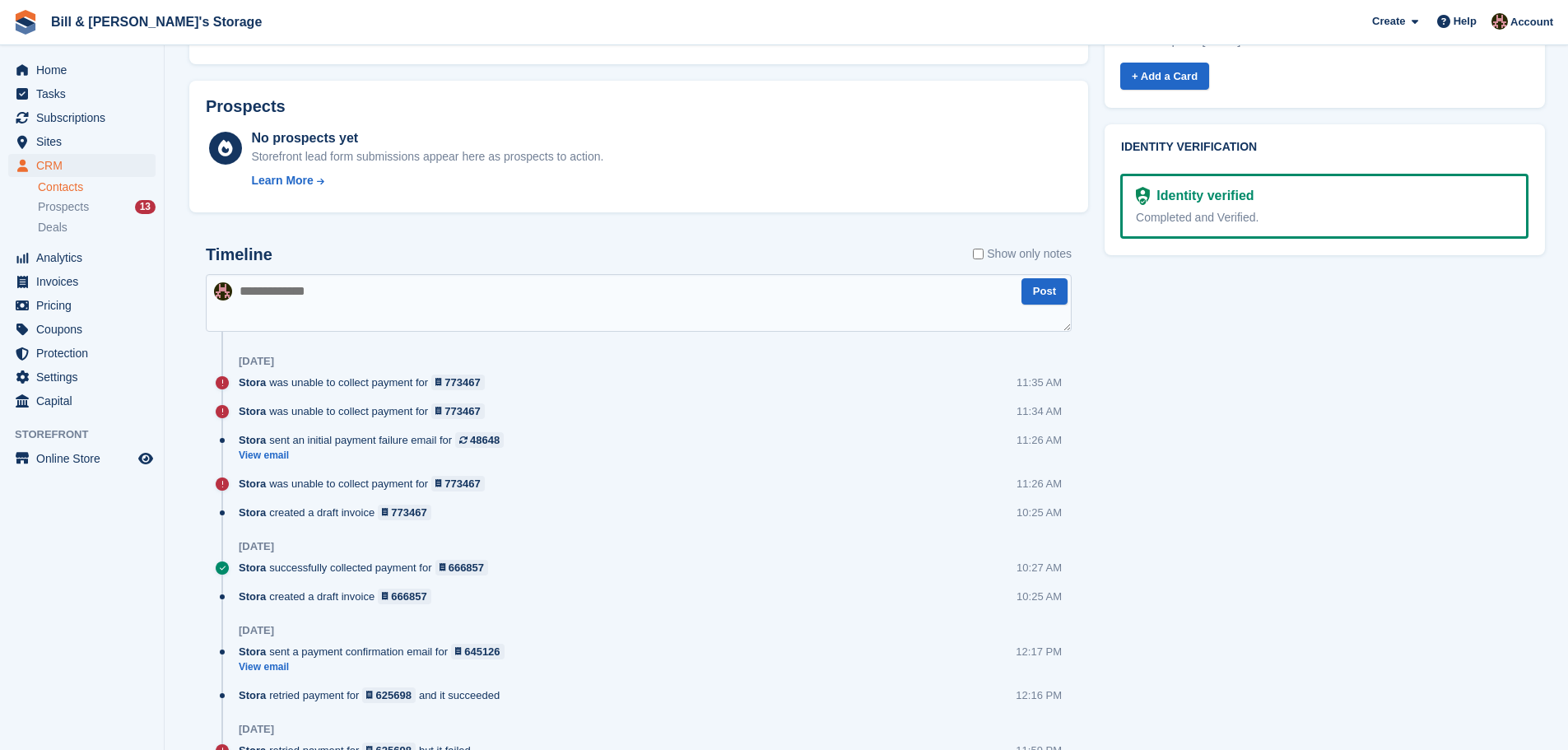
scroll to position [823, 0]
click at [472, 432] on div "48648" at bounding box center [485, 439] width 30 height 16
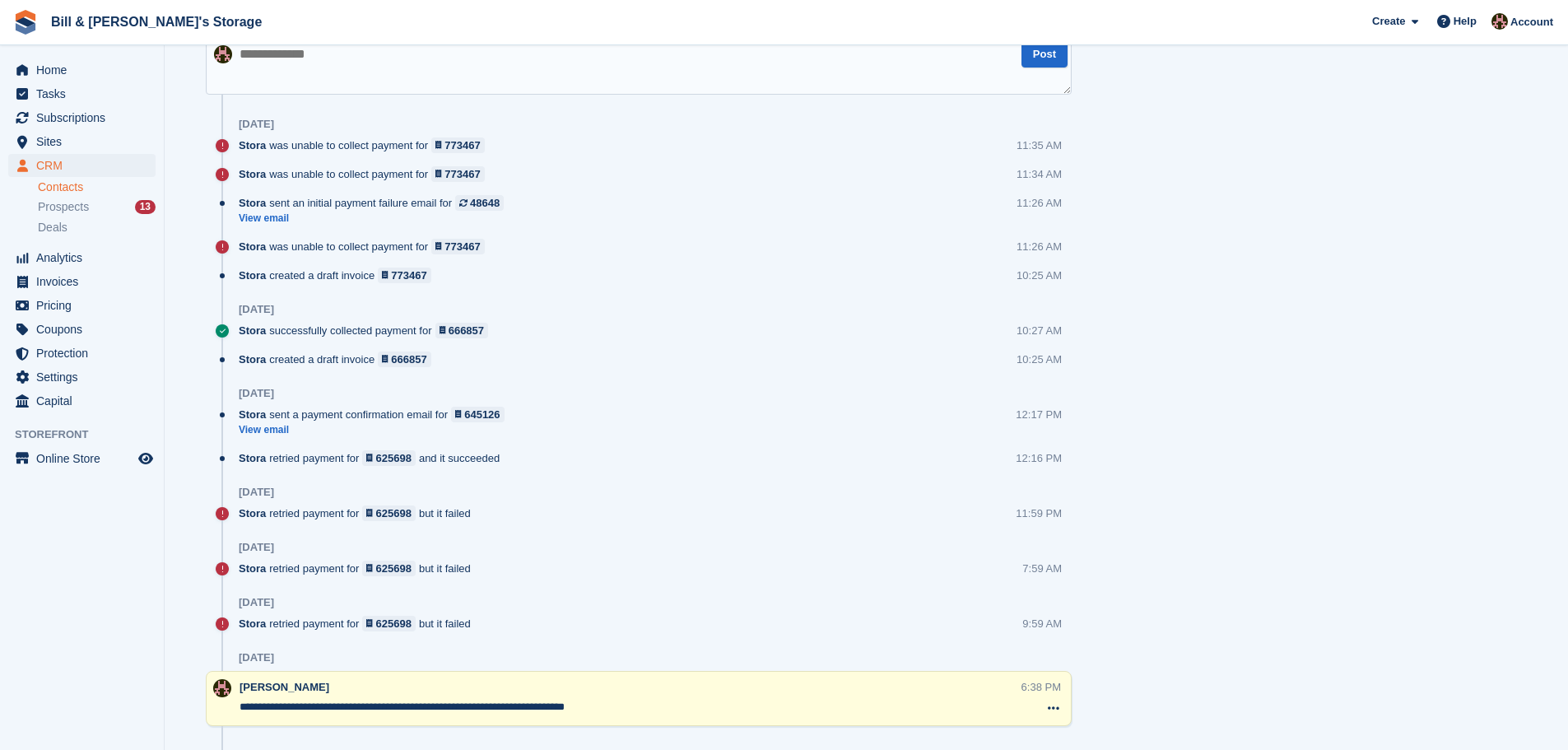
scroll to position [1070, 0]
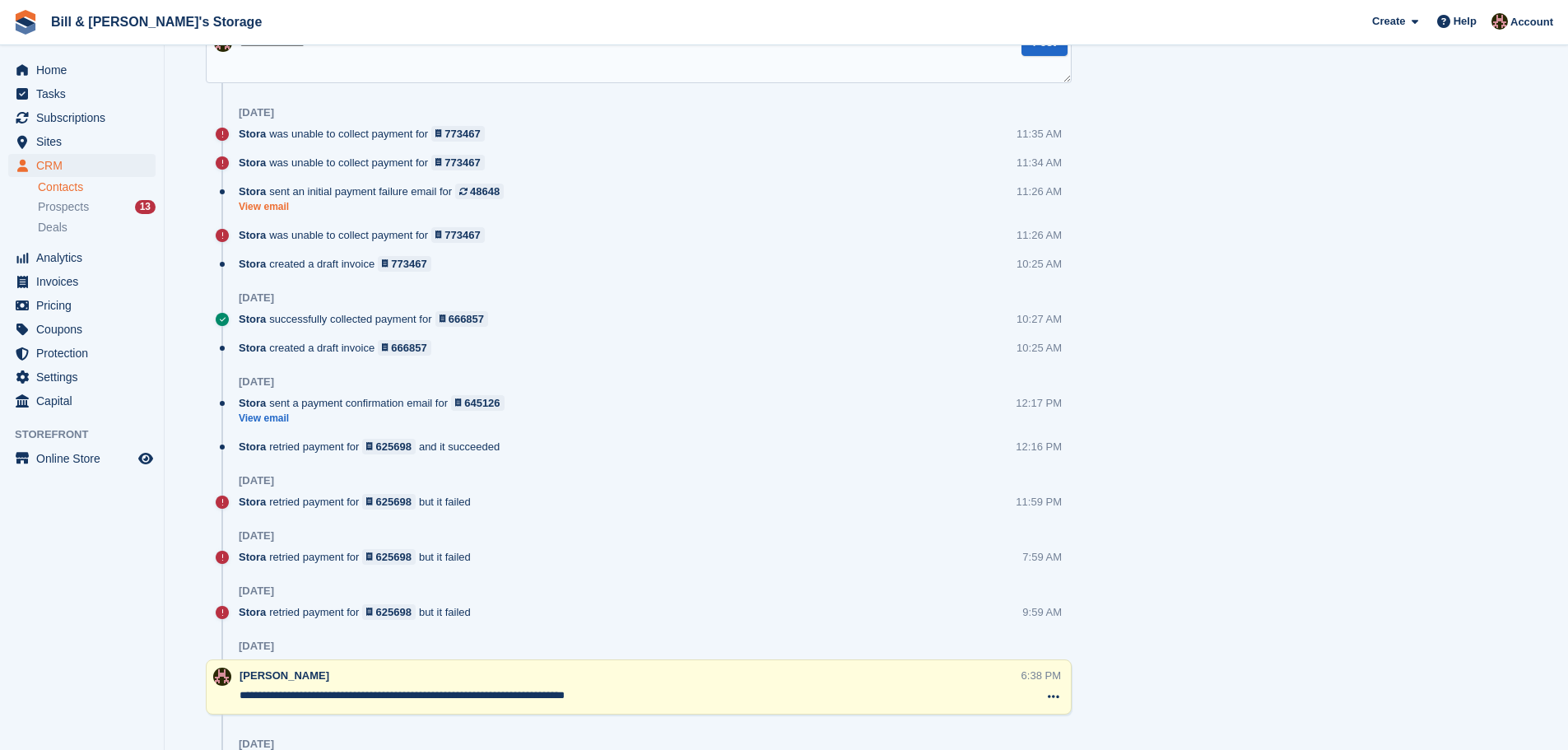
click at [266, 204] on link "View email" at bounding box center [375, 207] width 273 height 14
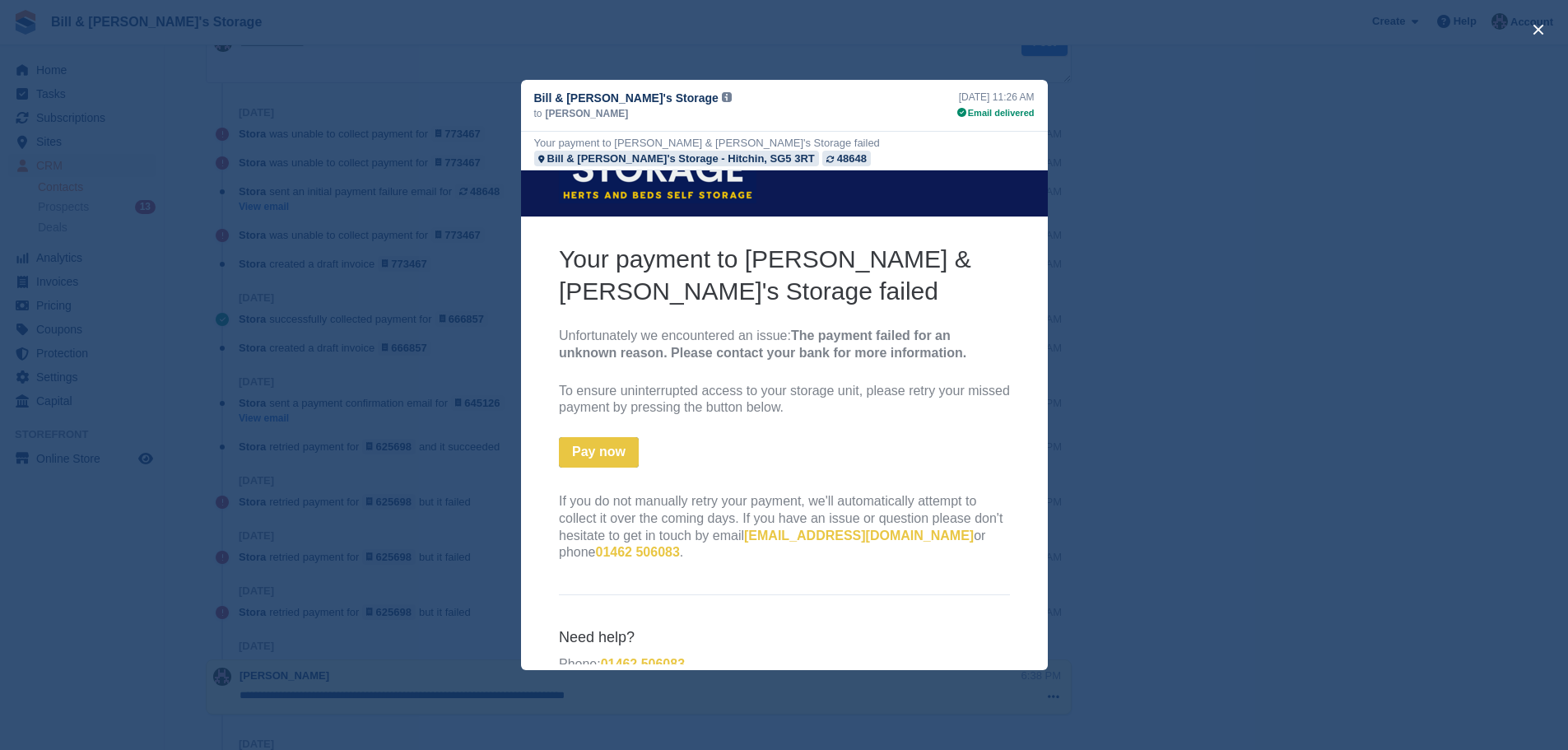
scroll to position [181, 0]
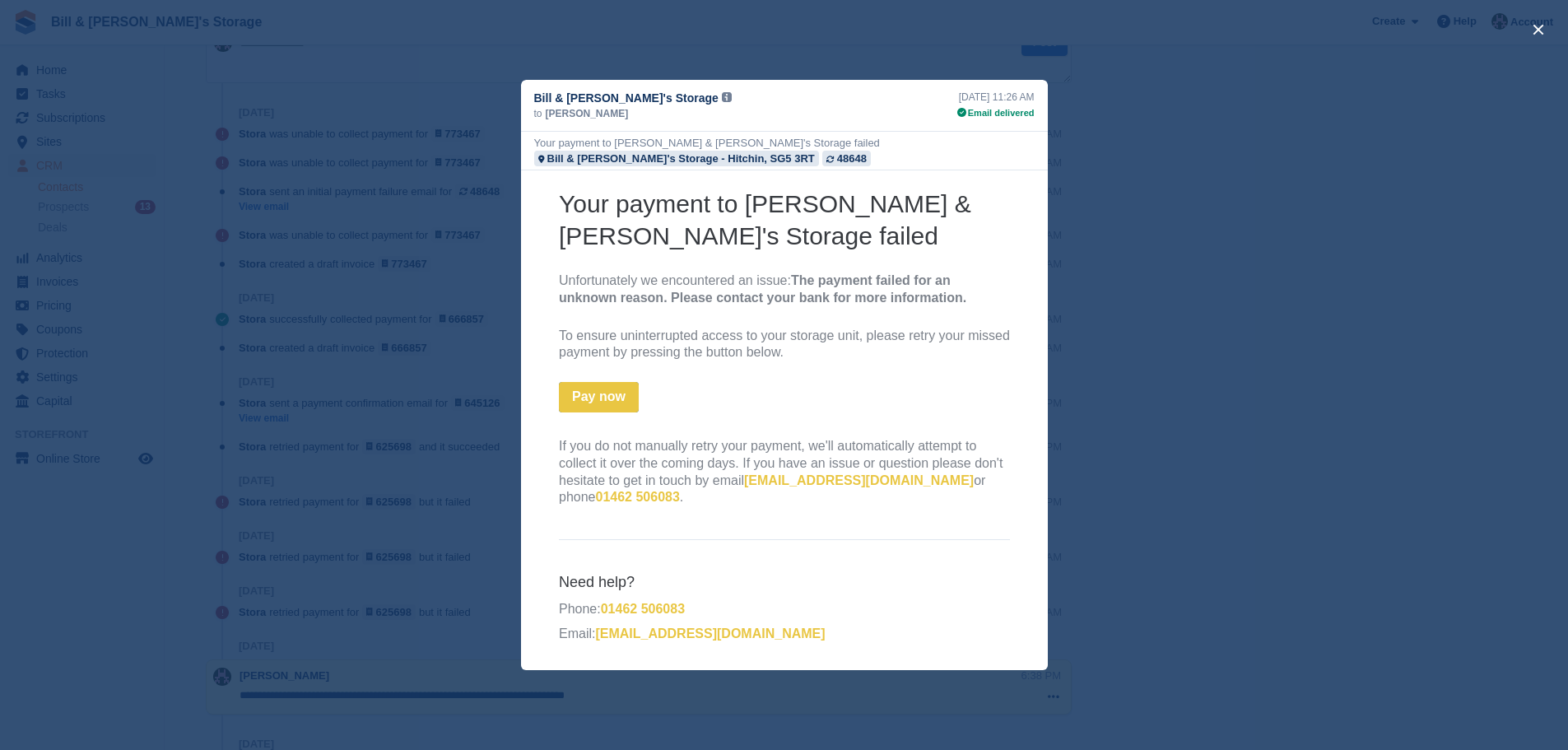
drag, startPoint x: 1355, startPoint y: 182, endPoint x: 1355, endPoint y: 193, distance: 11.0
click at [1355, 193] on div "close" at bounding box center [784, 375] width 1568 height 750
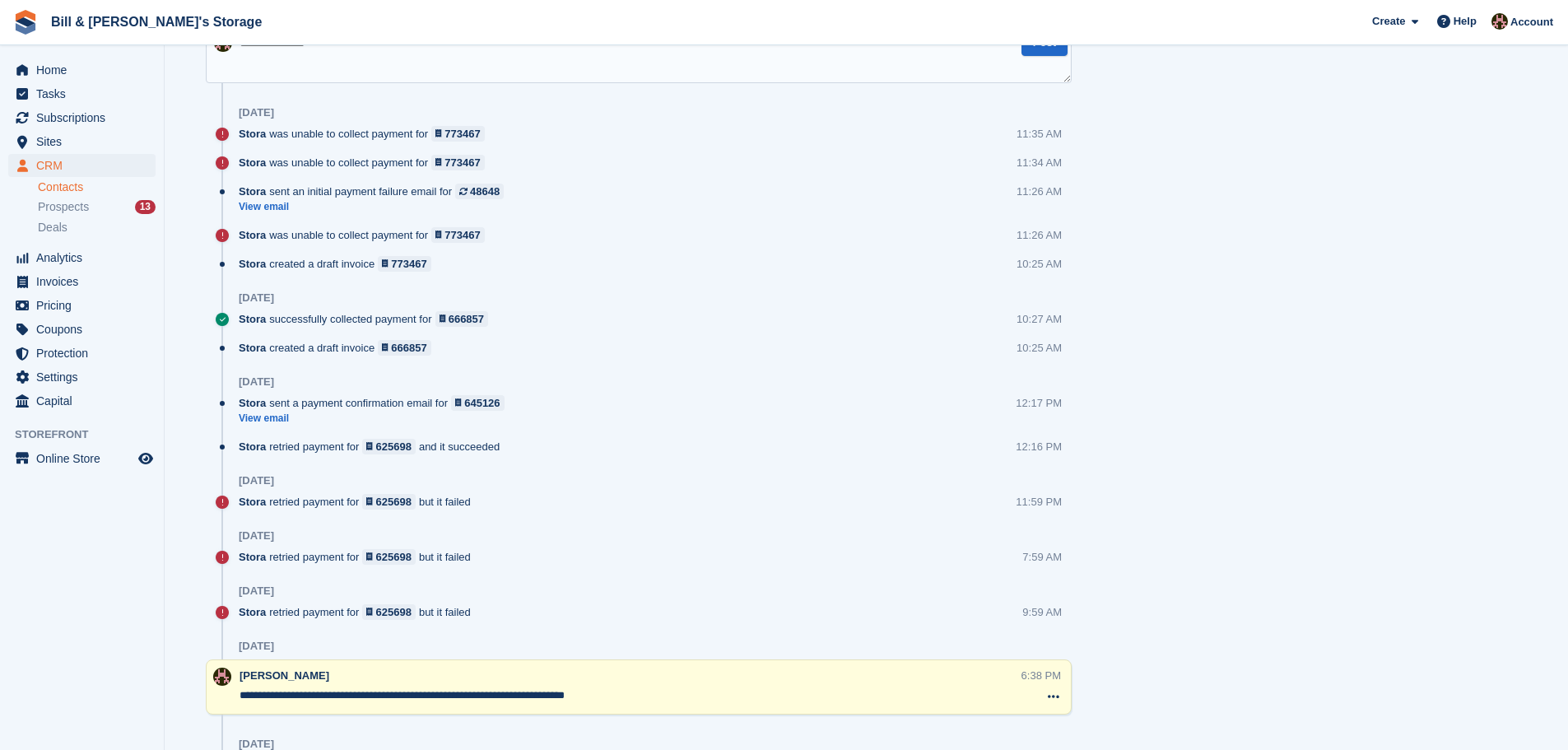
scroll to position [0, 0]
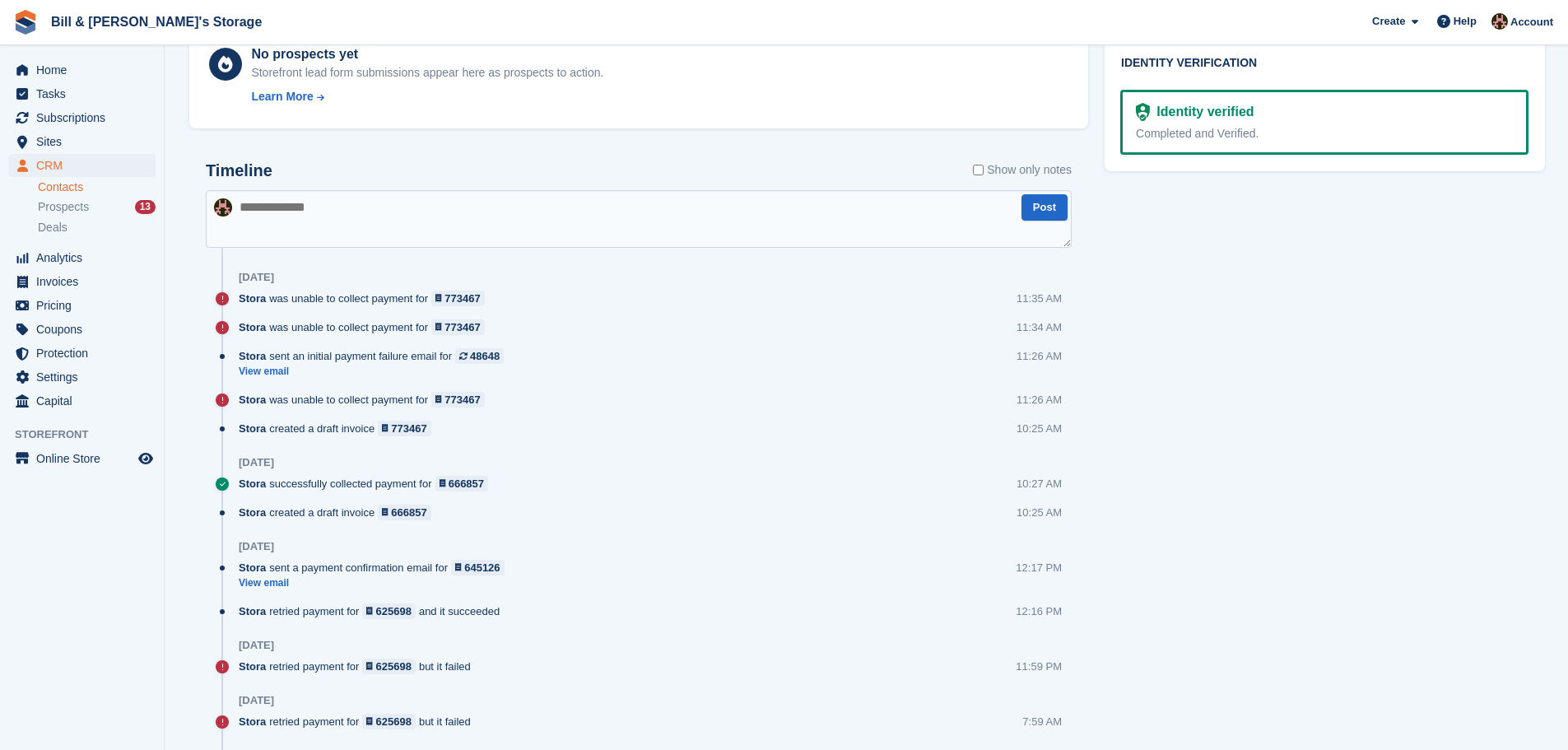
drag, startPoint x: 973, startPoint y: 288, endPoint x: 1243, endPoint y: 194, distance: 285.9
click at [1243, 194] on div "Tasks 0 Add No tasks related to Thomas Clark Contact Details Email clarkyno.1@h…" at bounding box center [1326, 311] width 457 height 2208
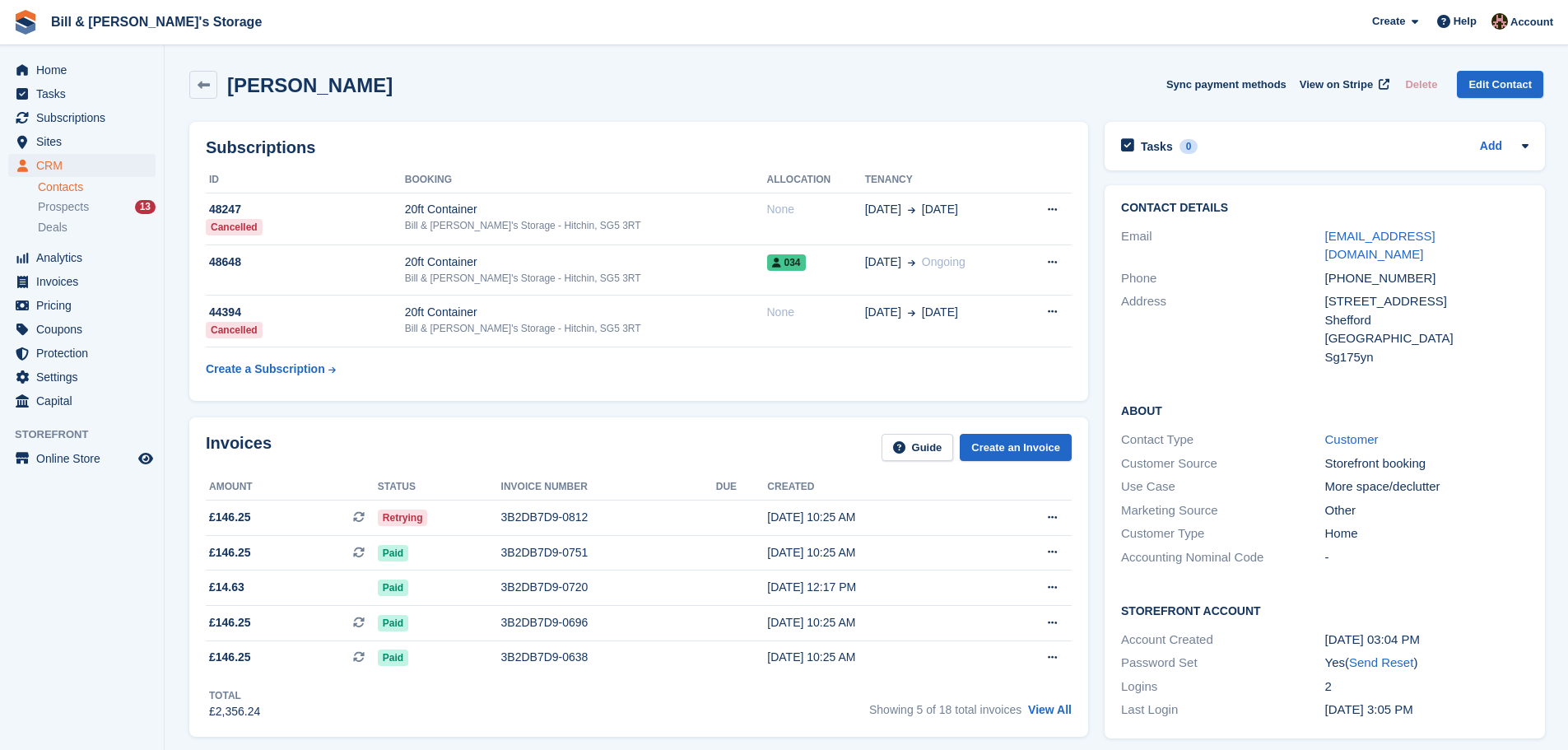
click at [1334, 311] on div "Shefford" at bounding box center [1427, 320] width 203 height 19
click at [1330, 357] on div "Contact Details Email clarkyno.1@hotmail.com Phone +447312115039 Address 49 con…" at bounding box center [1325, 285] width 441 height 200
drag, startPoint x: 1358, startPoint y: 462, endPoint x: 1412, endPoint y: 517, distance: 77.1
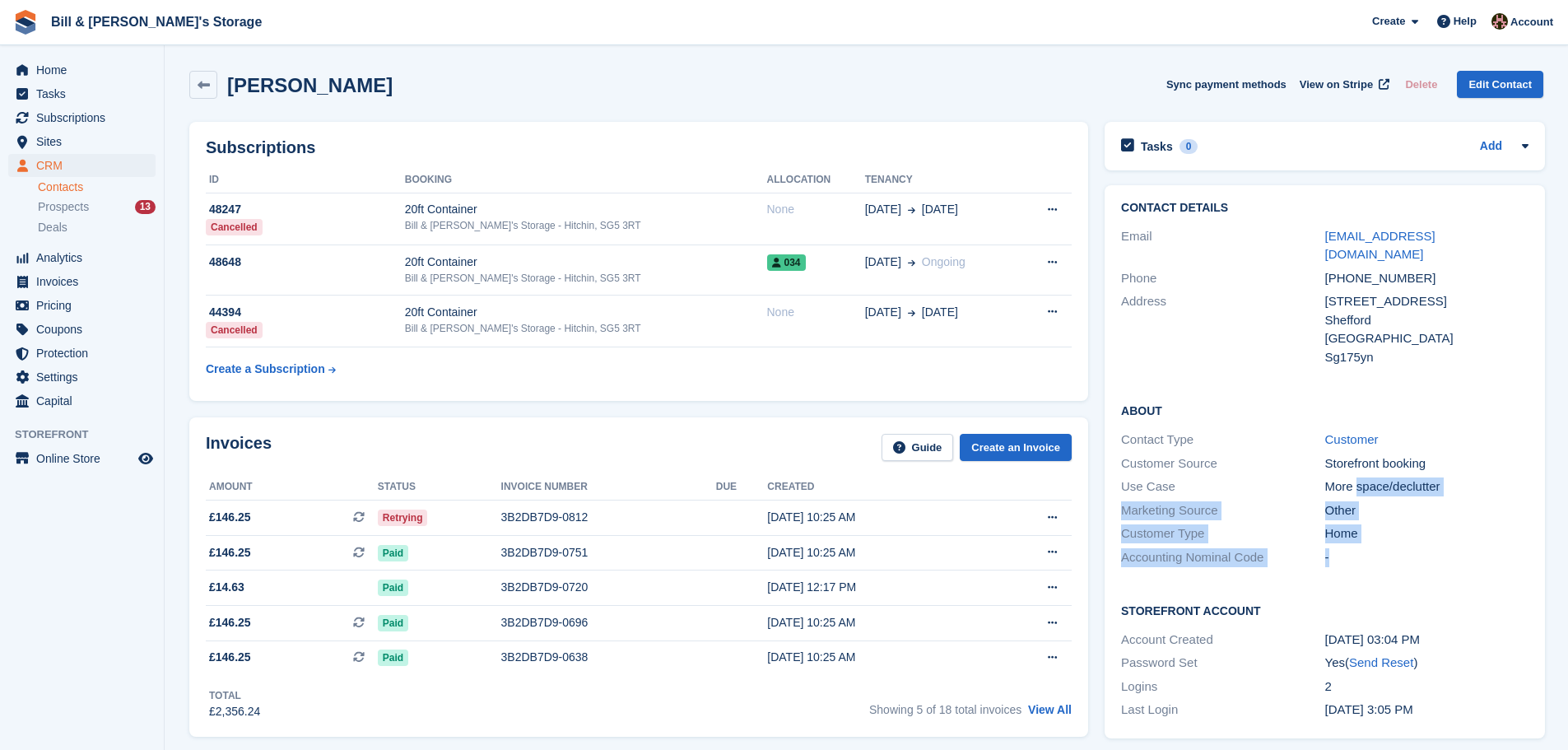
click at [1412, 526] on div "About Contact Type Customer Customer Source Storefront booking Use Case More sp…" at bounding box center [1325, 485] width 441 height 200
click at [1412, 524] on div "Home" at bounding box center [1427, 533] width 203 height 19
drag, startPoint x: 1412, startPoint y: 513, endPoint x: 1300, endPoint y: 467, distance: 121.1
click at [1300, 467] on div "About Contact Type Customer Customer Source Storefront booking Use Case More sp…" at bounding box center [1325, 485] width 441 height 200
click at [1300, 477] on div "Use Case" at bounding box center [1223, 486] width 203 height 19
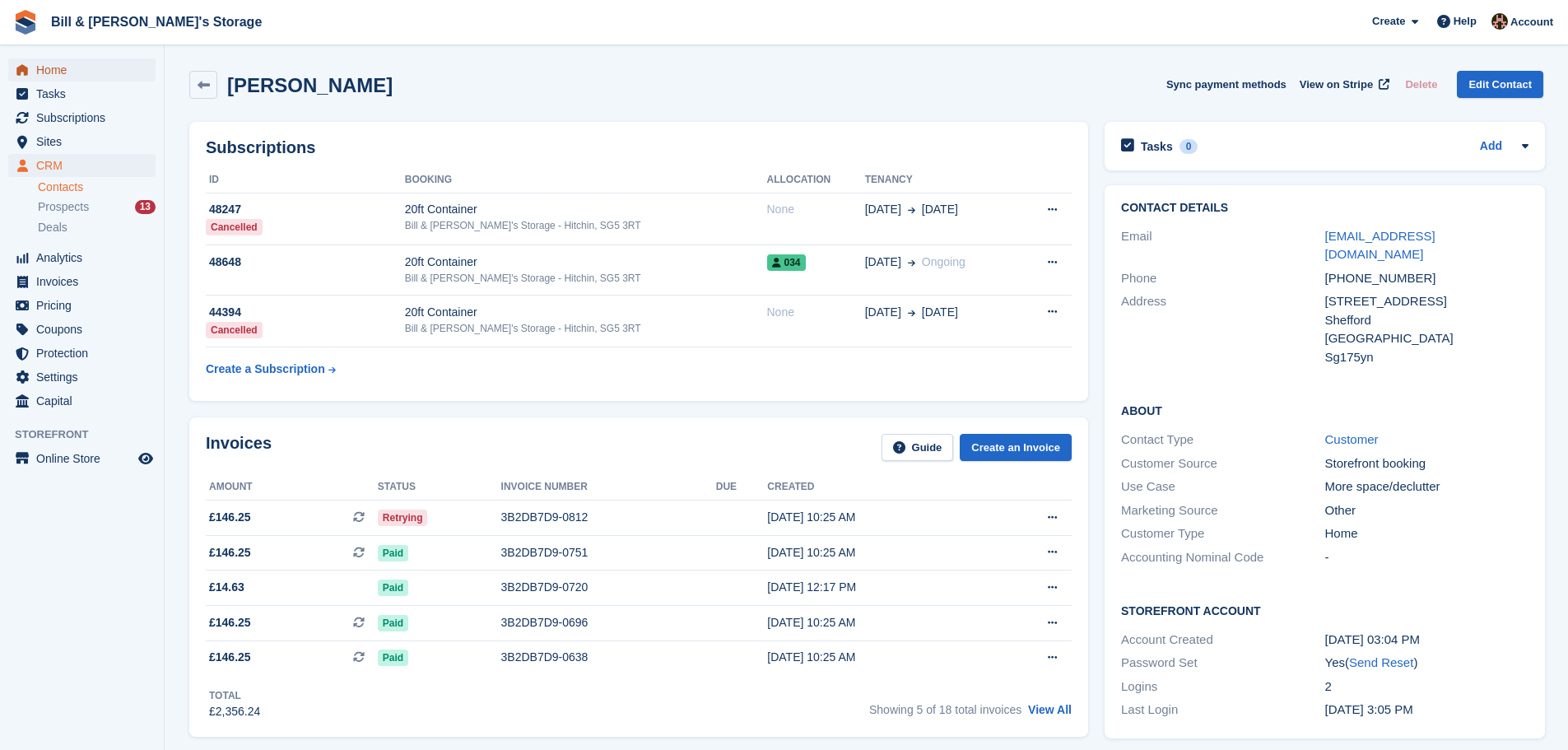
click at [37, 81] on span "Home" at bounding box center [86, 69] width 99 height 23
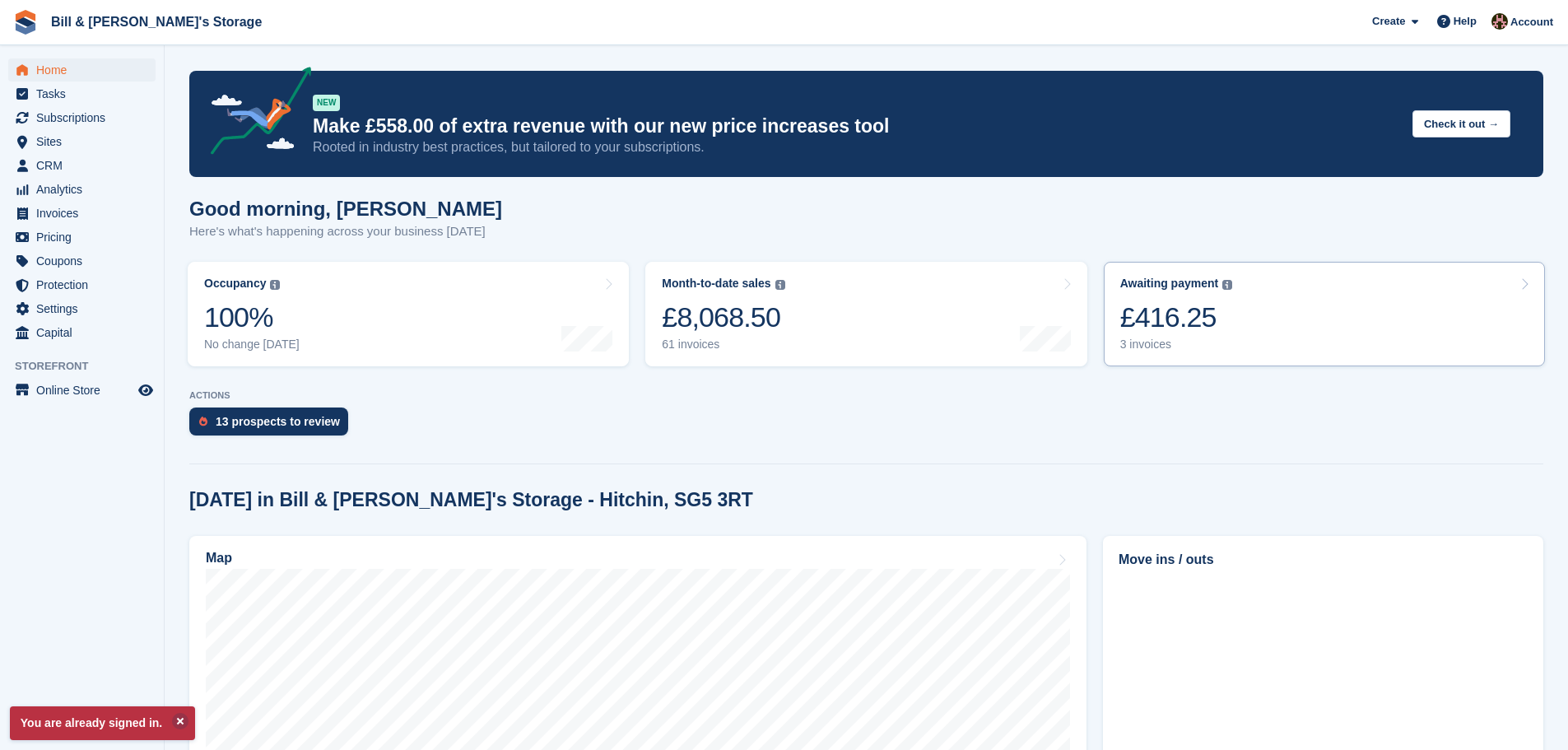
click at [1367, 334] on link "Awaiting payment The total outstanding balance on all open invoices. £416.25 3 …" at bounding box center [1325, 314] width 442 height 104
